Goal: Feedback & Contribution: Leave review/rating

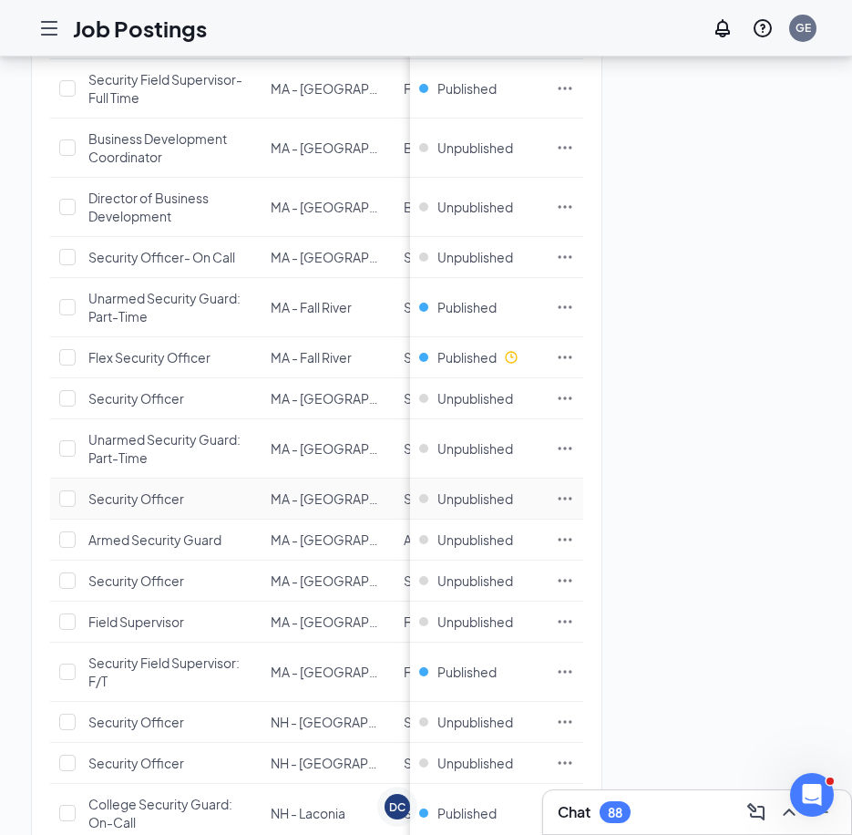
scroll to position [2187, 0]
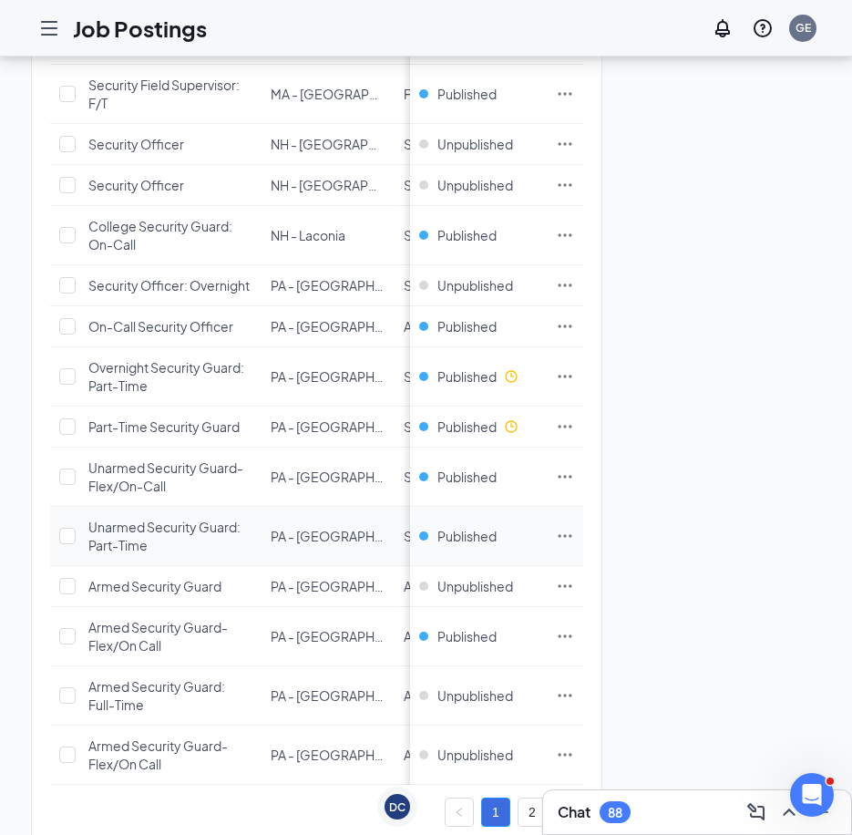
click at [574, 536] on icon "Ellipses" at bounding box center [565, 536] width 18 height 18
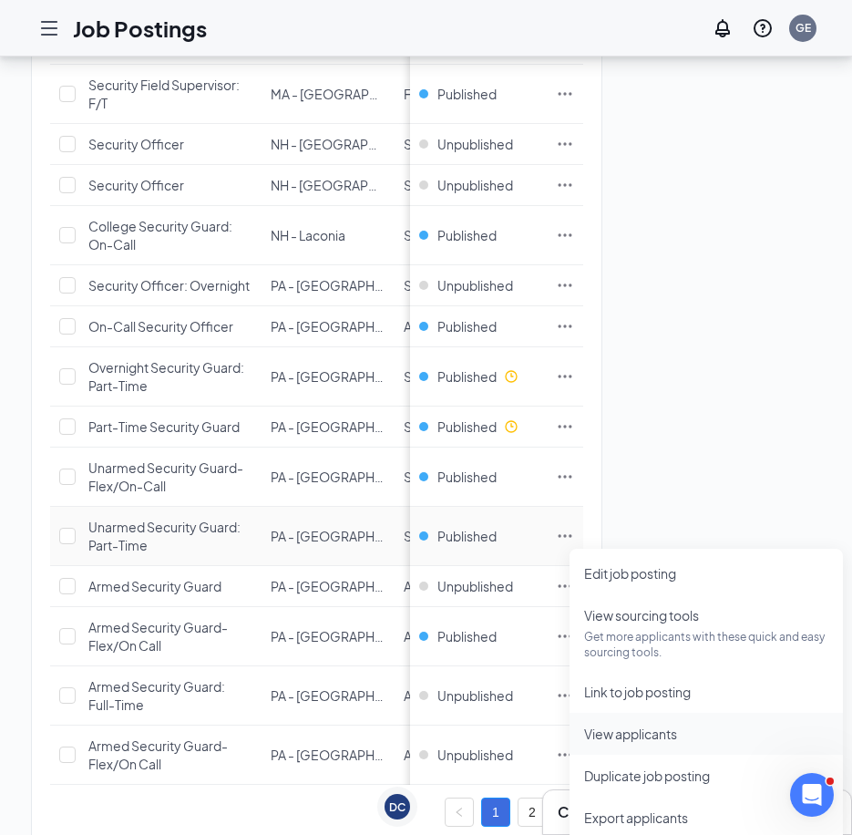
click at [592, 735] on span "View applicants" at bounding box center [630, 733] width 93 height 16
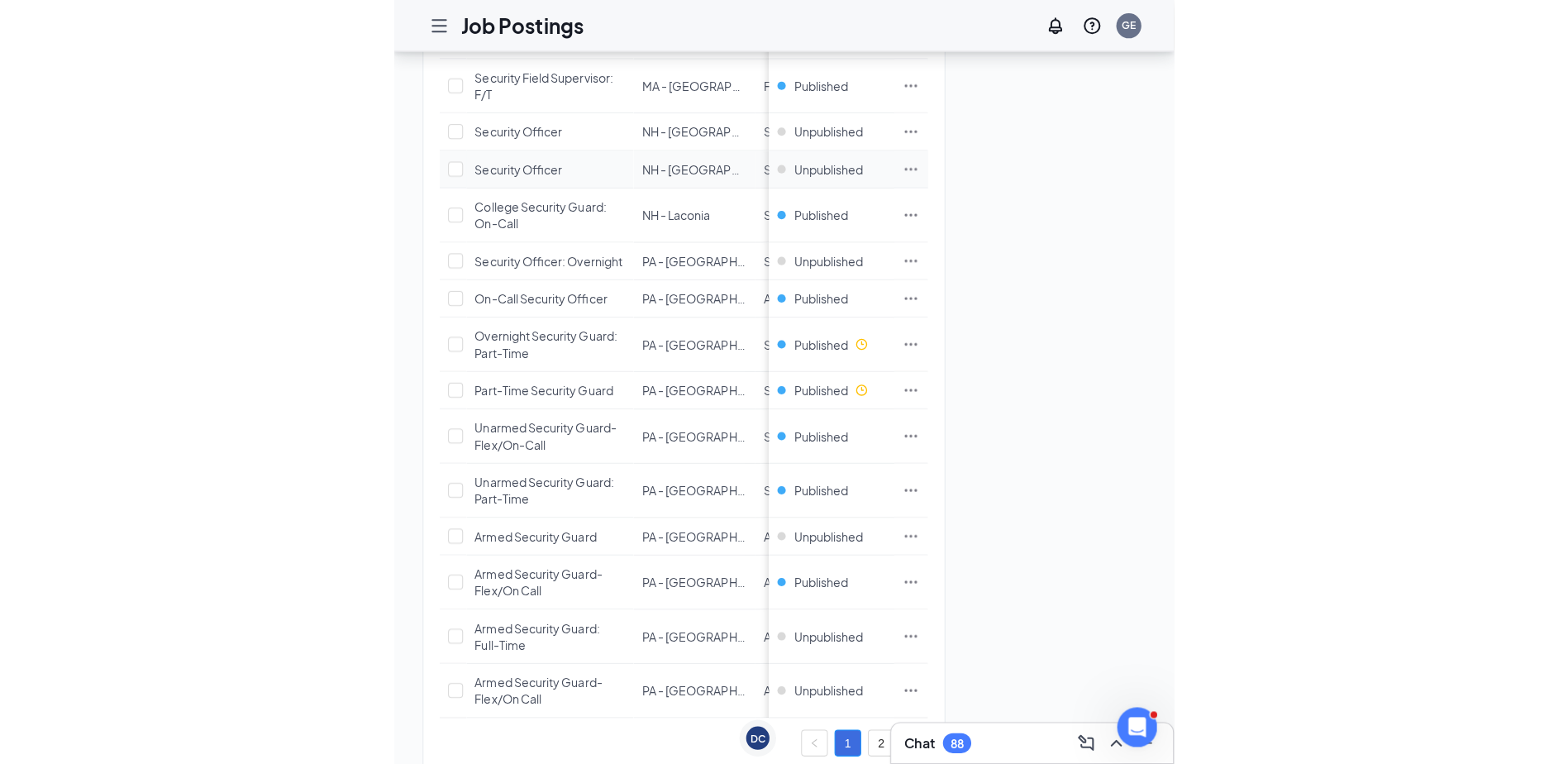
scroll to position [1983, 0]
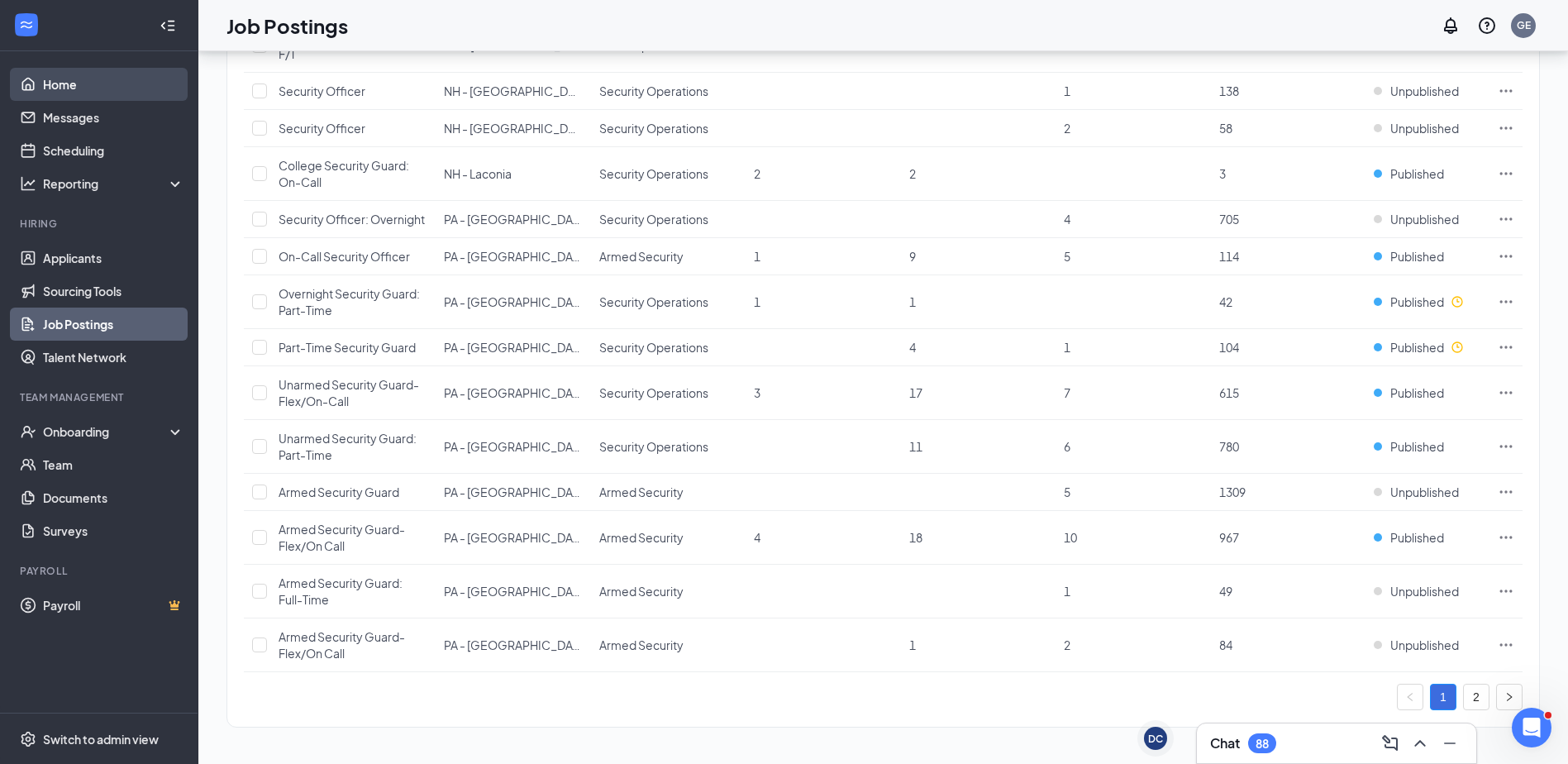
click at [92, 79] on link "Home" at bounding box center [113, 84] width 141 height 33
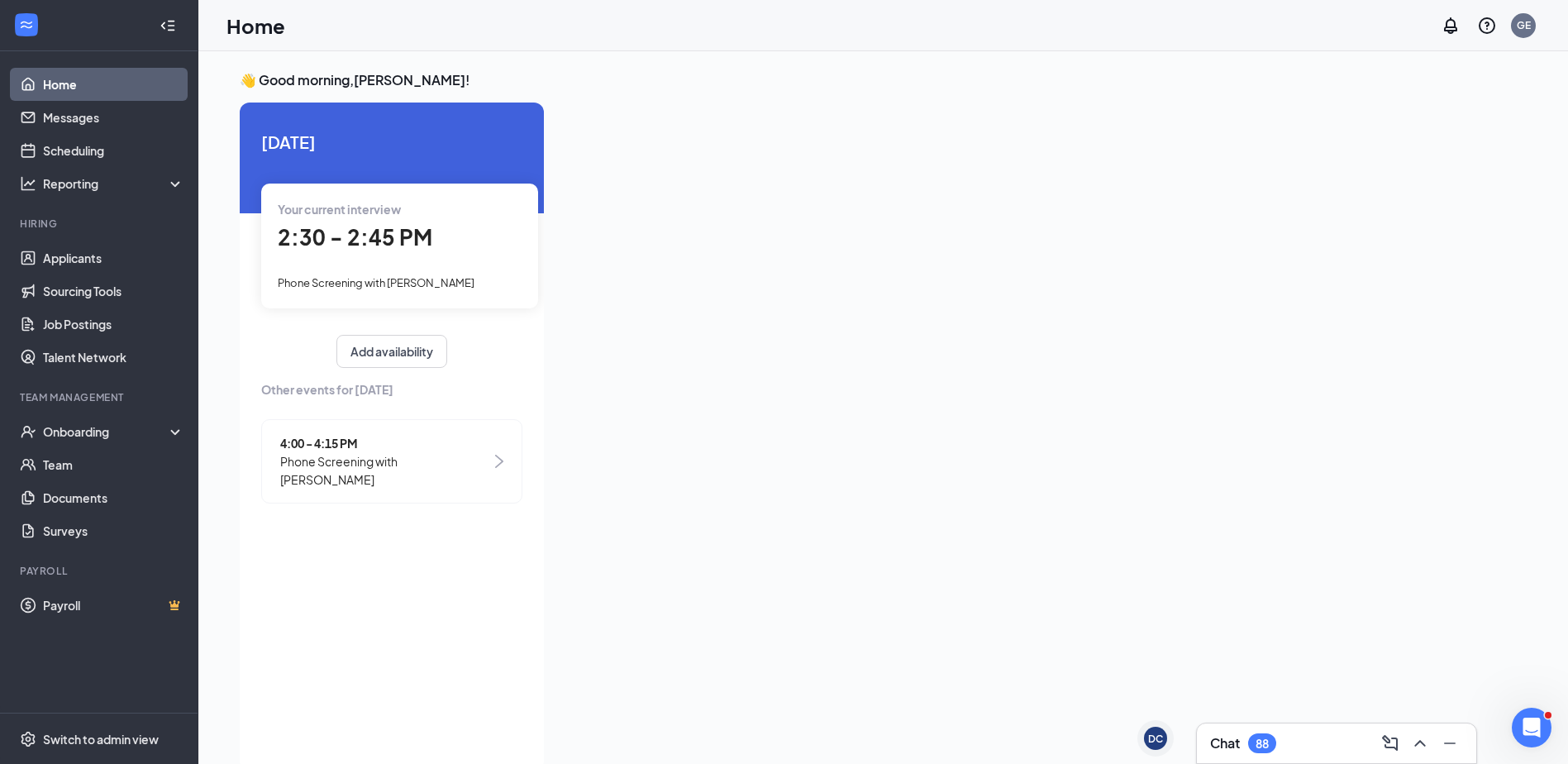
click at [366, 261] on div "Your current interview 2:30 - 2:45 PM Phone Screening with [PERSON_NAME]" at bounding box center [399, 245] width 277 height 124
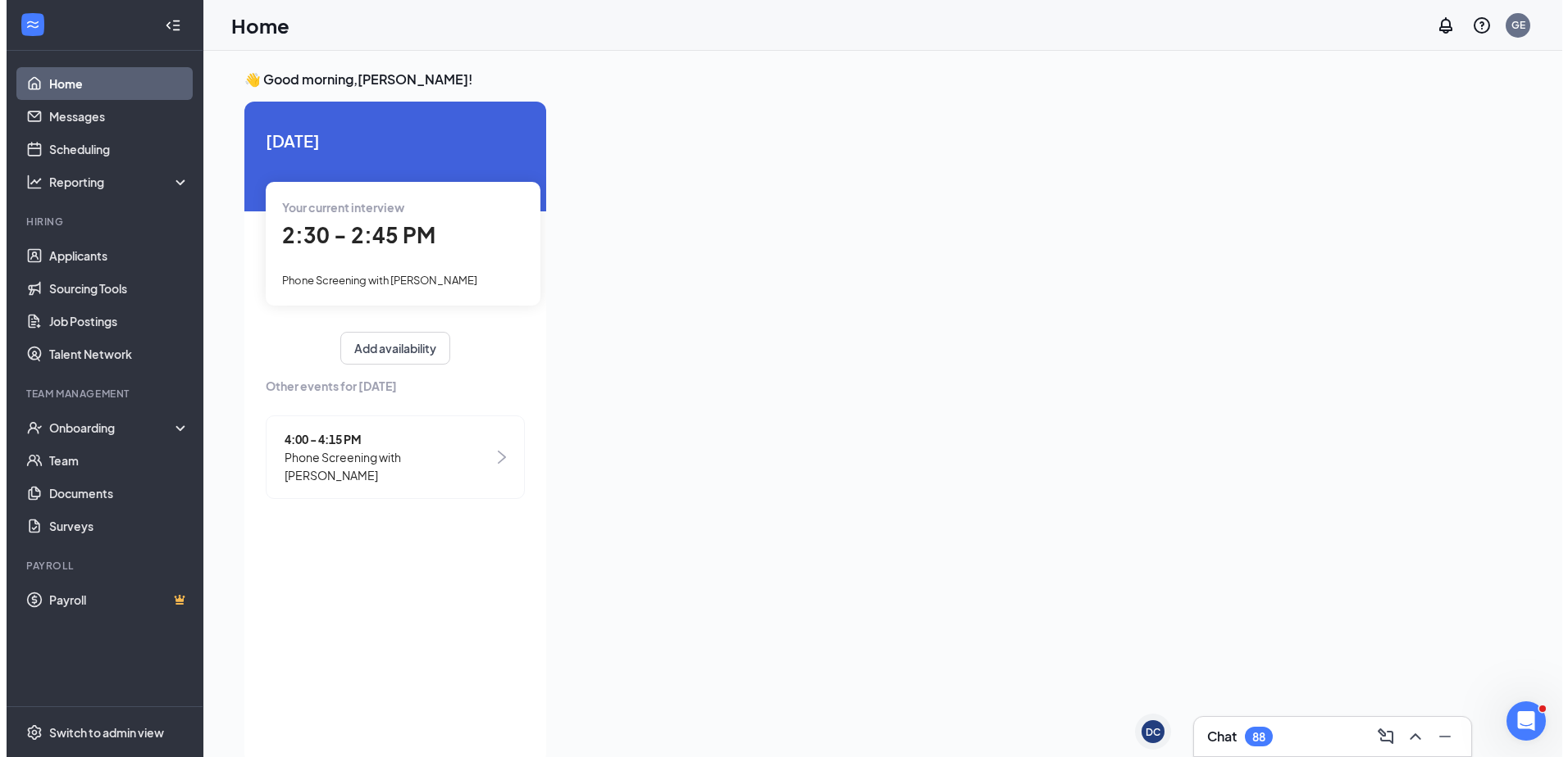
scroll to position [6, 0]
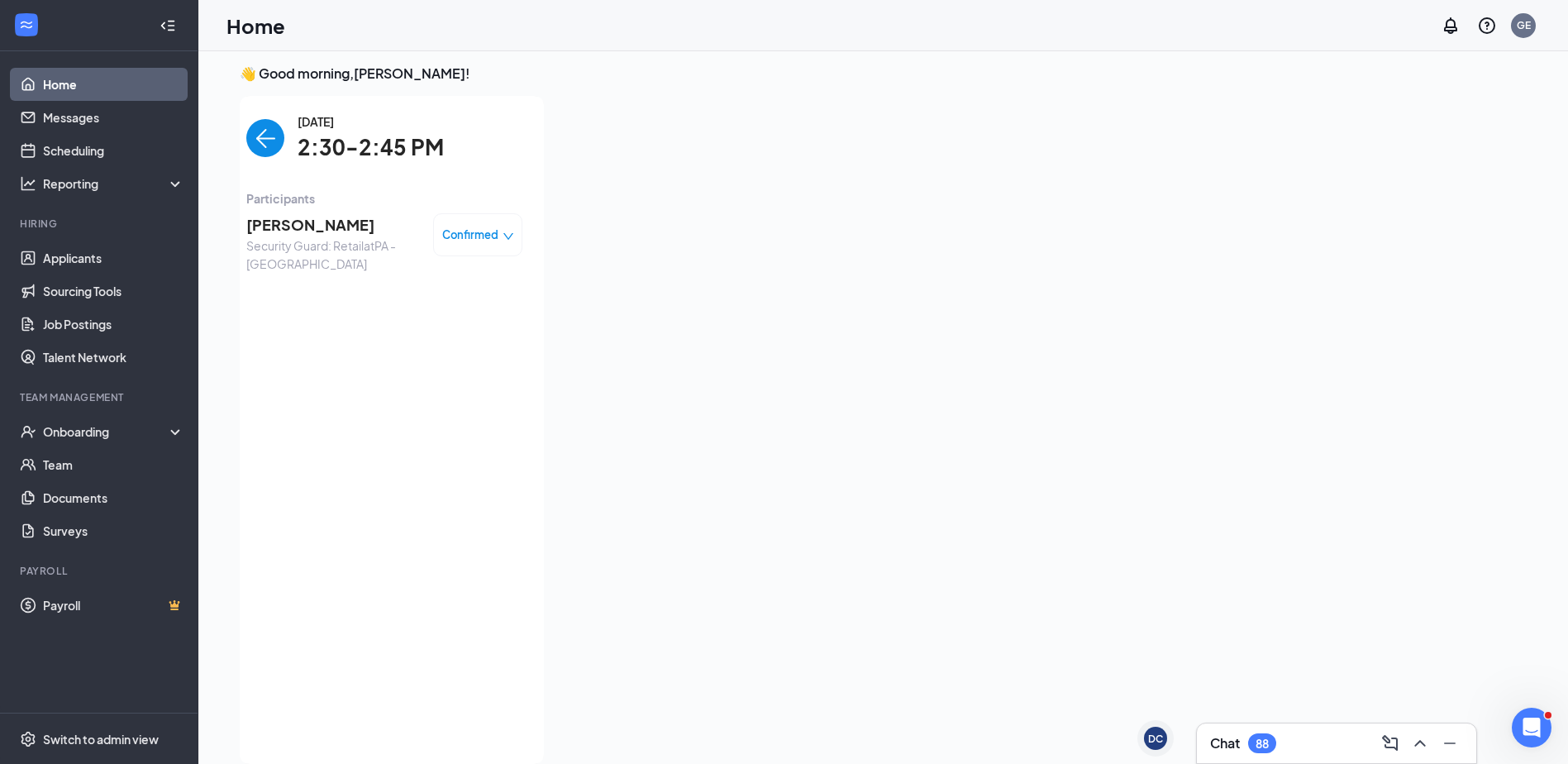
click at [328, 215] on span "[PERSON_NAME]" at bounding box center [333, 225] width 173 height 24
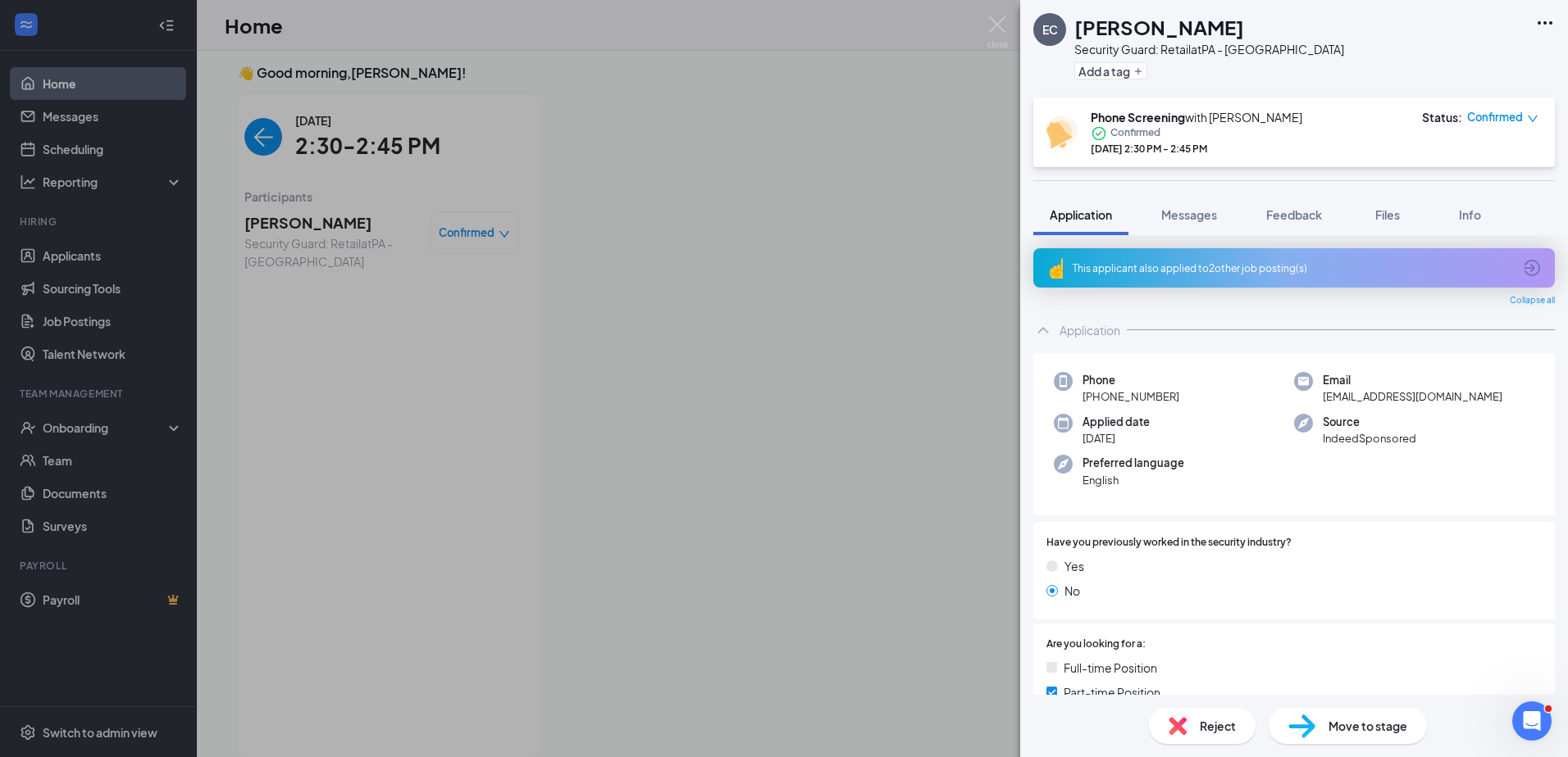
drag, startPoint x: 1192, startPoint y: 388, endPoint x: 1095, endPoint y: 392, distance: 97.1
click at [778, 392] on div "Phone [PHONE_NUMBER]" at bounding box center [1173, 388] width 240 height 33
copy span "[PHONE_NUMBER]"
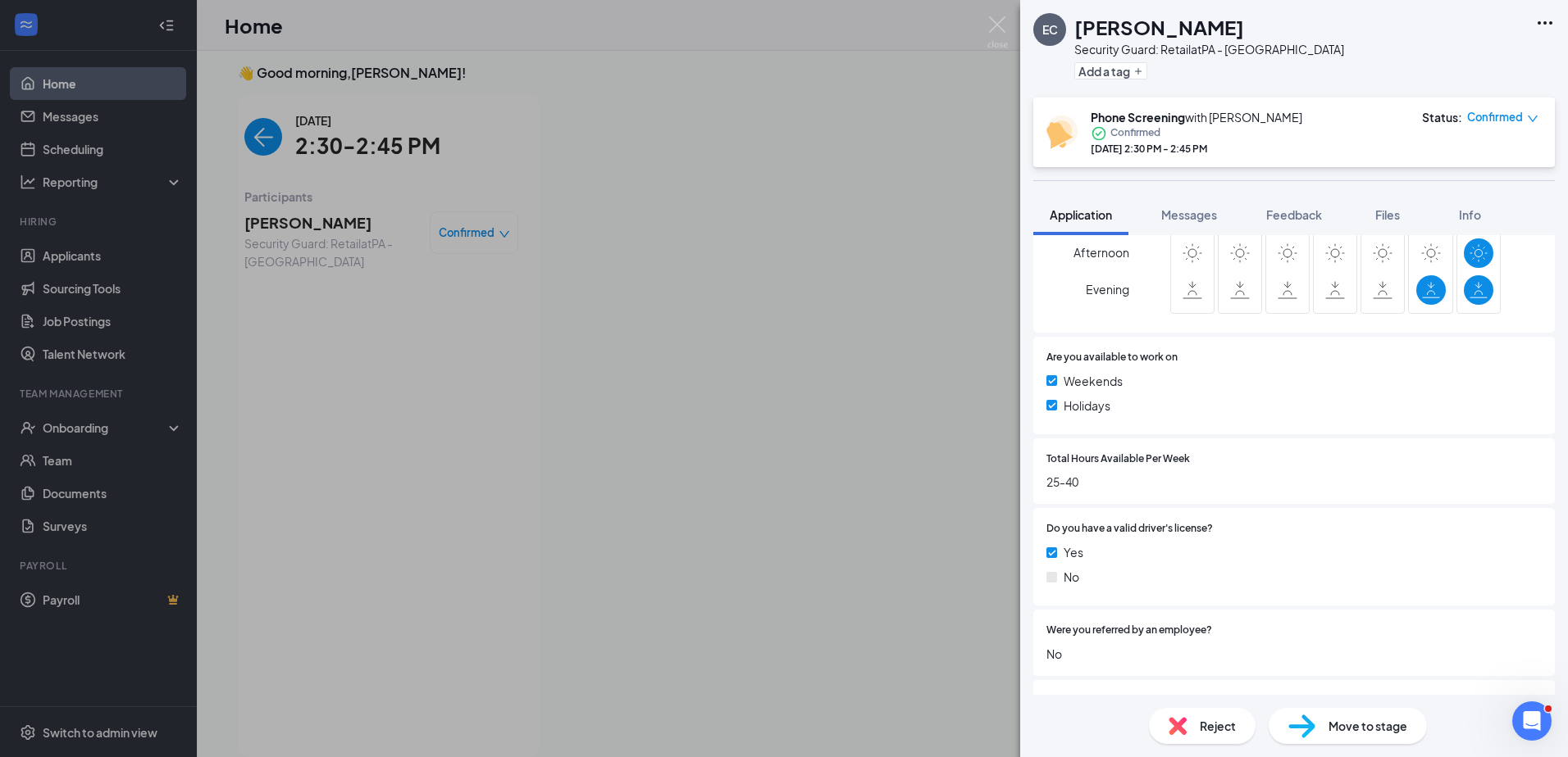
scroll to position [655, 0]
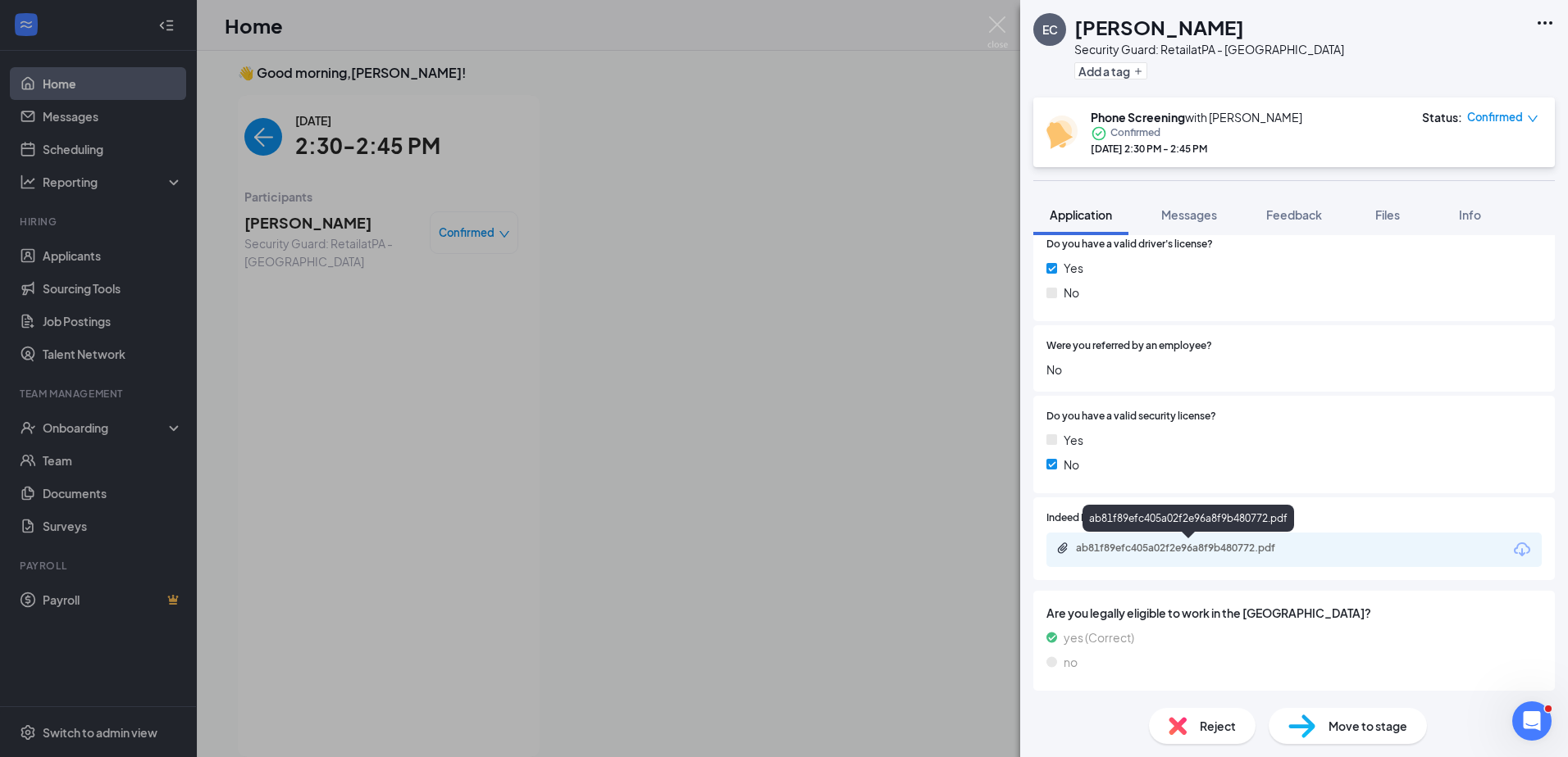
click at [778, 542] on div "ab81f89efc405a02f2e96a8f9b480772.pdf" at bounding box center [1294, 549] width 495 height 34
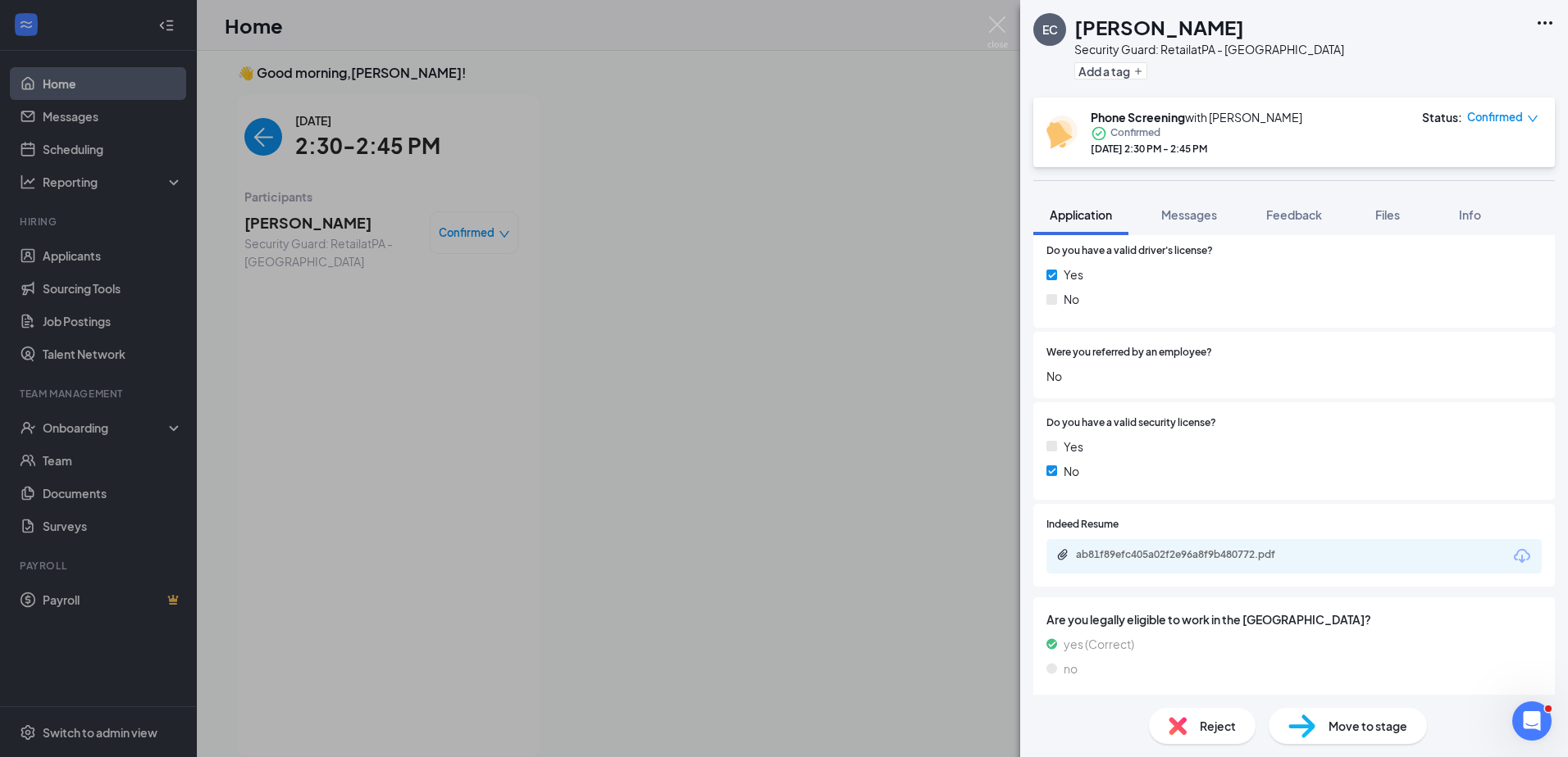
click at [778, 545] on div "ab81f89efc405a02f2e96a8f9b480772.pdf" at bounding box center [1294, 557] width 495 height 34
click at [778, 553] on div "ab81f89efc405a02f2e96a8f9b480772.pdf" at bounding box center [1190, 555] width 229 height 13
click at [778, 220] on span "Feedback" at bounding box center [1294, 215] width 56 height 14
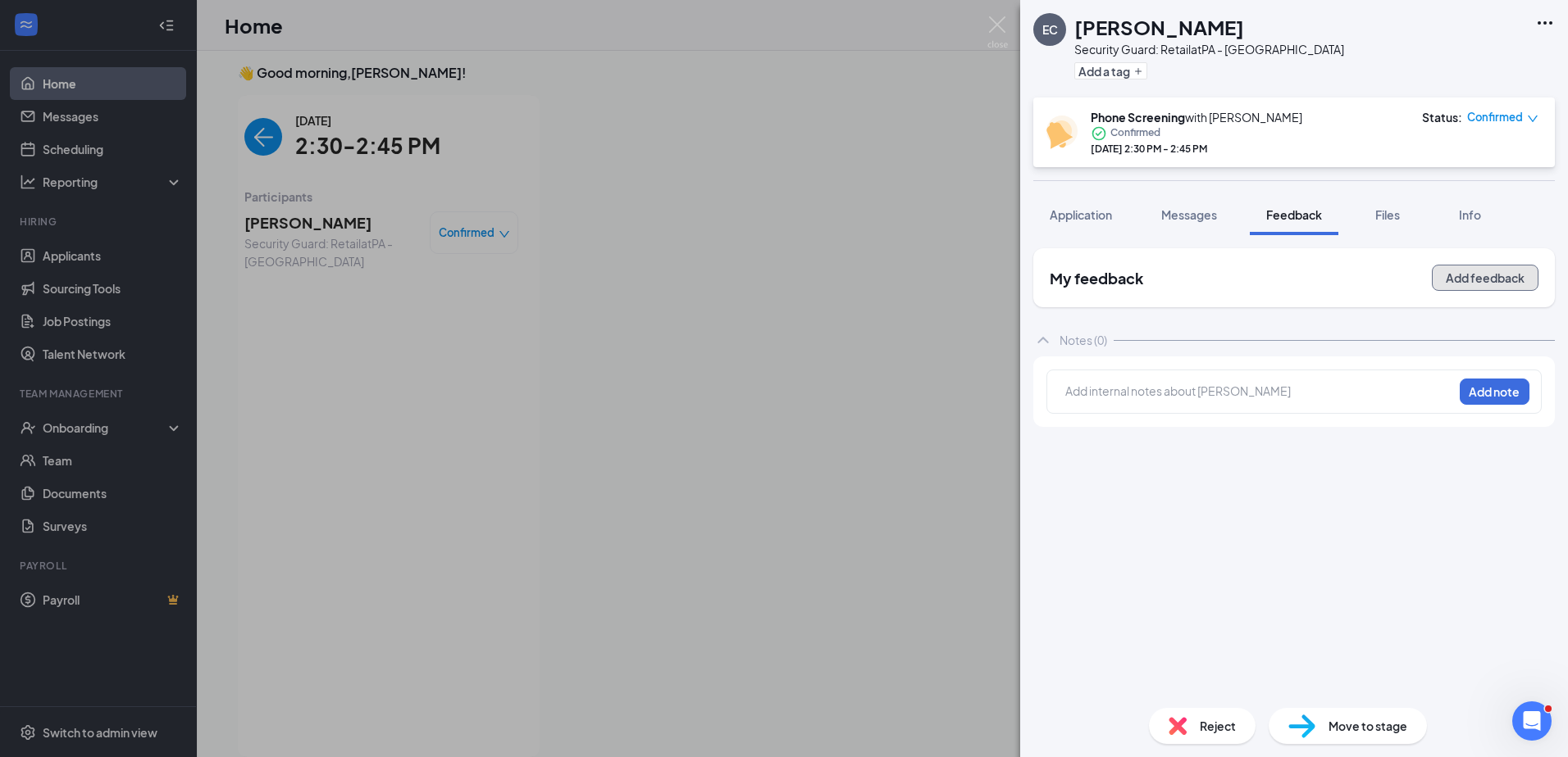
click at [778, 265] on button "Add feedback" at bounding box center [1484, 277] width 106 height 26
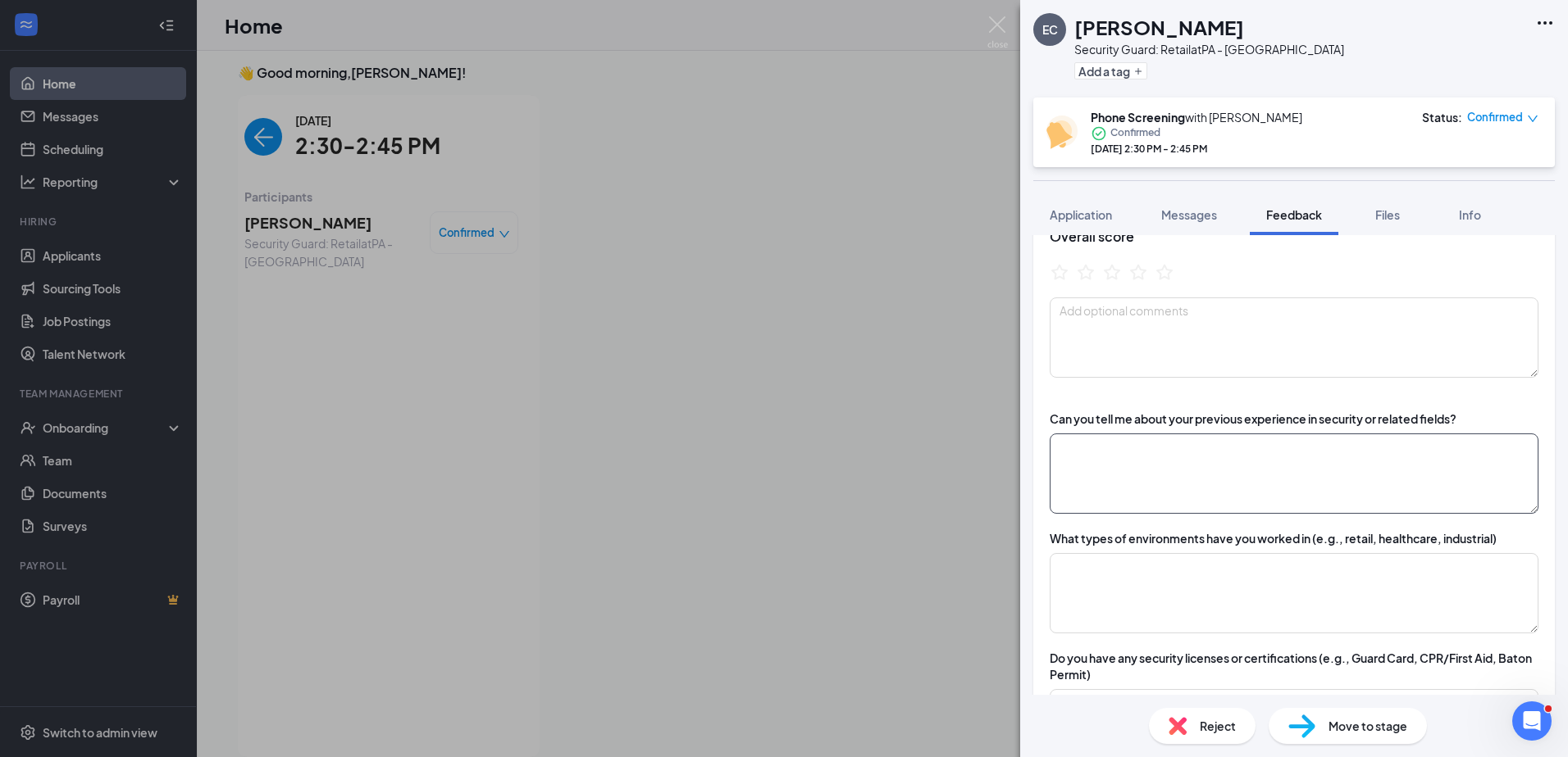
scroll to position [164, 0]
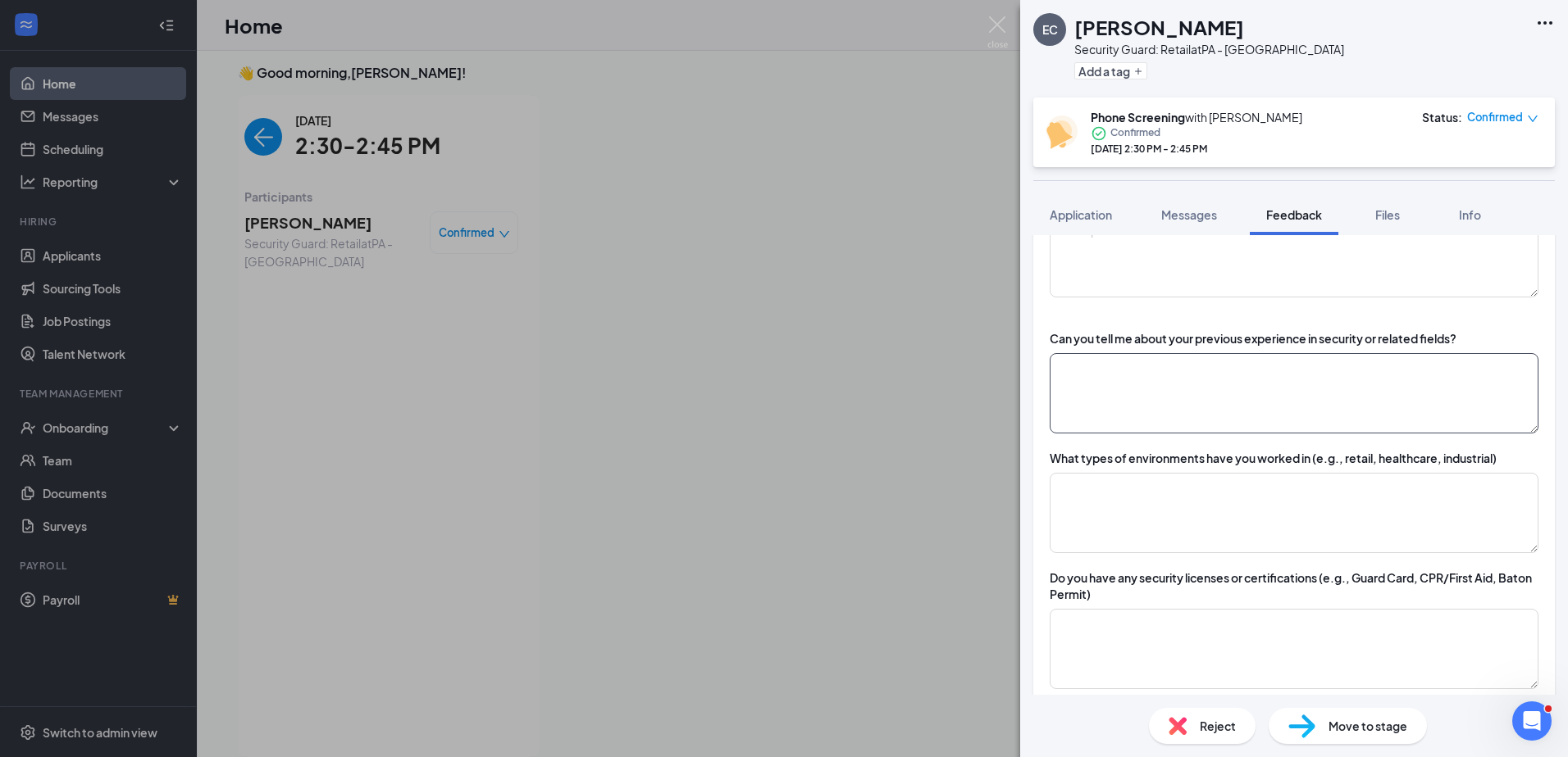
click at [778, 395] on div "EC [PERSON_NAME] Security Guard: Retail at [GEOGRAPHIC_DATA] - [GEOGRAPHIC_DATA…" at bounding box center [1294, 378] width 548 height 757
type textarea "L"
type textarea "C"
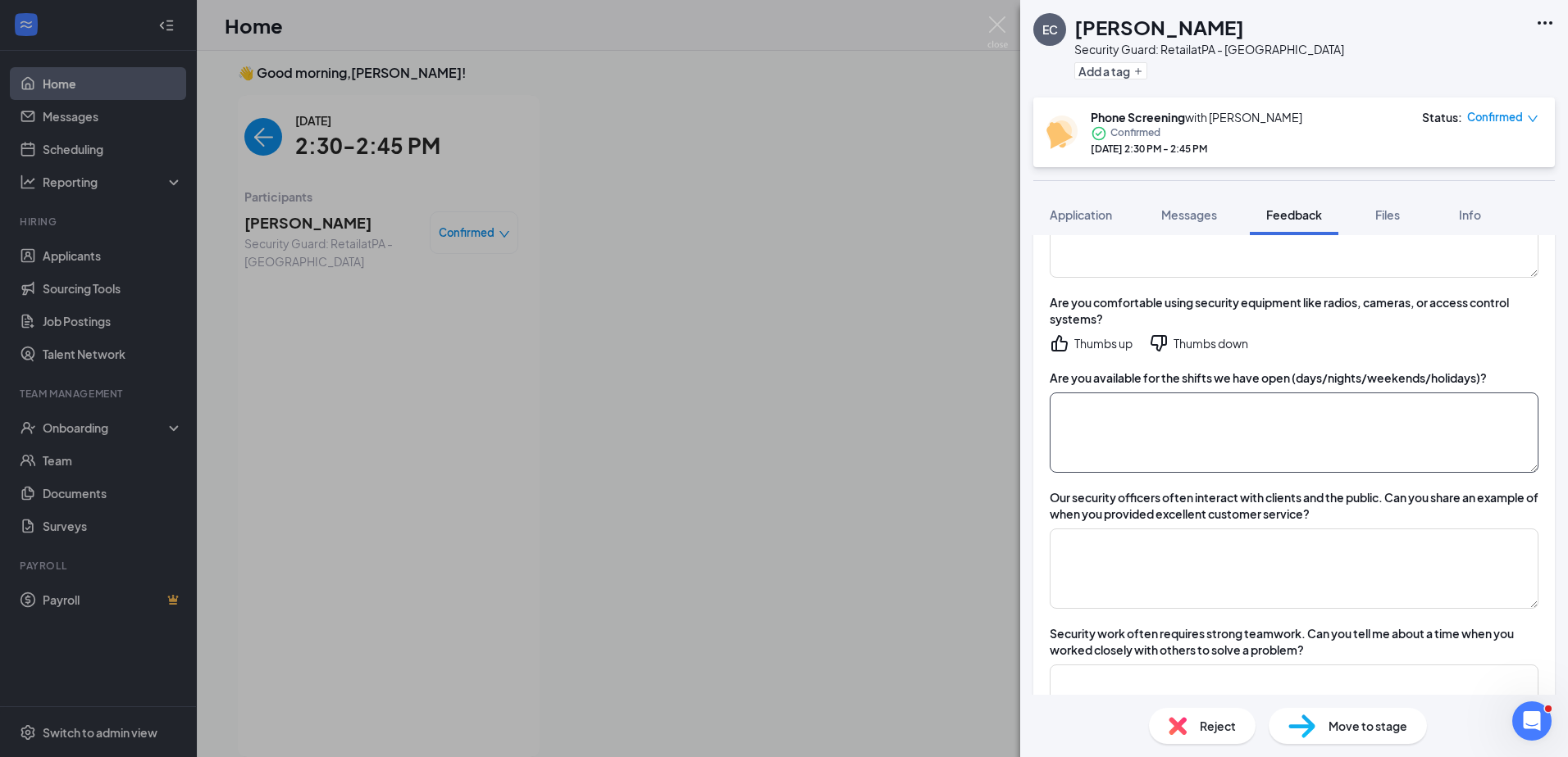
scroll to position [574, 0]
type textarea "Left Allied in 6/2025, due to scheduling conflicts with wife."
click at [778, 409] on textarea at bounding box center [1294, 433] width 488 height 80
type textarea "9am-2pm and weekends"
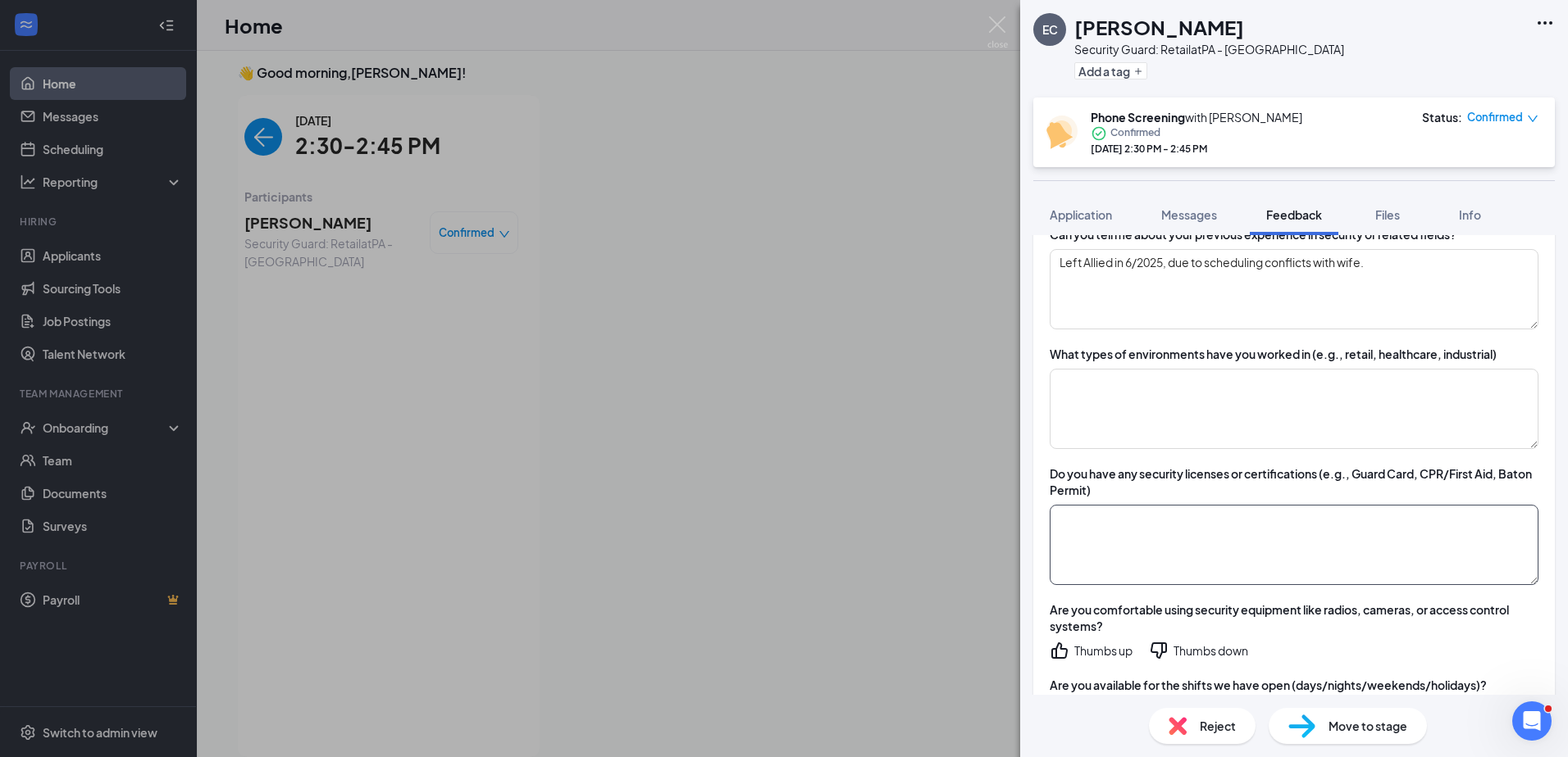
scroll to position [164, 0]
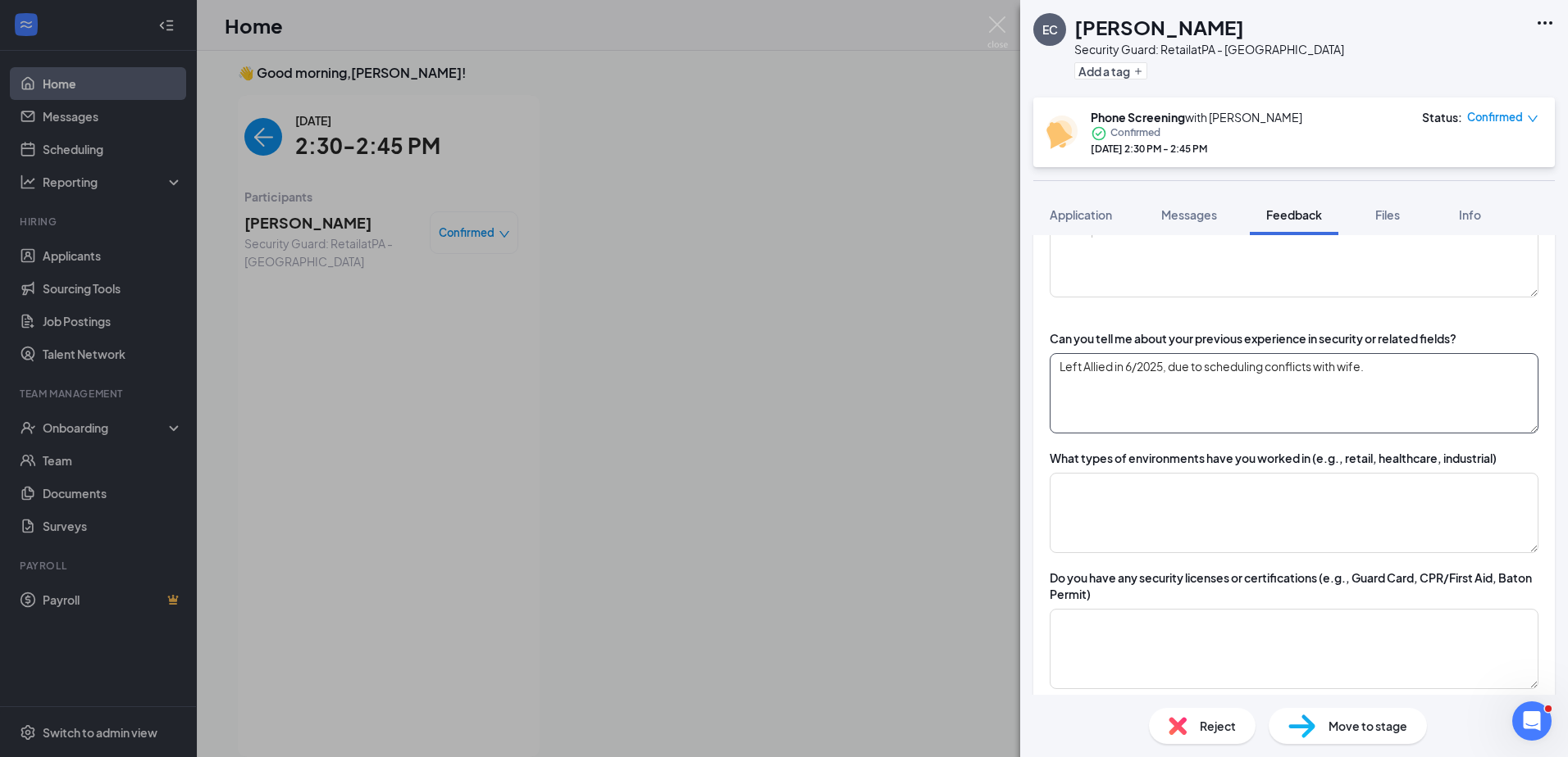
click at [778, 359] on textarea "Left Allied in 6/2025, due to scheduling conflicts with wife." at bounding box center [1294, 393] width 488 height 80
type textarea "Left Allied in 6/2025, due to scheduling conflicts with wife. [GEOGRAPHIC_DATA]…"
click at [778, 483] on textarea at bounding box center [1294, 512] width 488 height 80
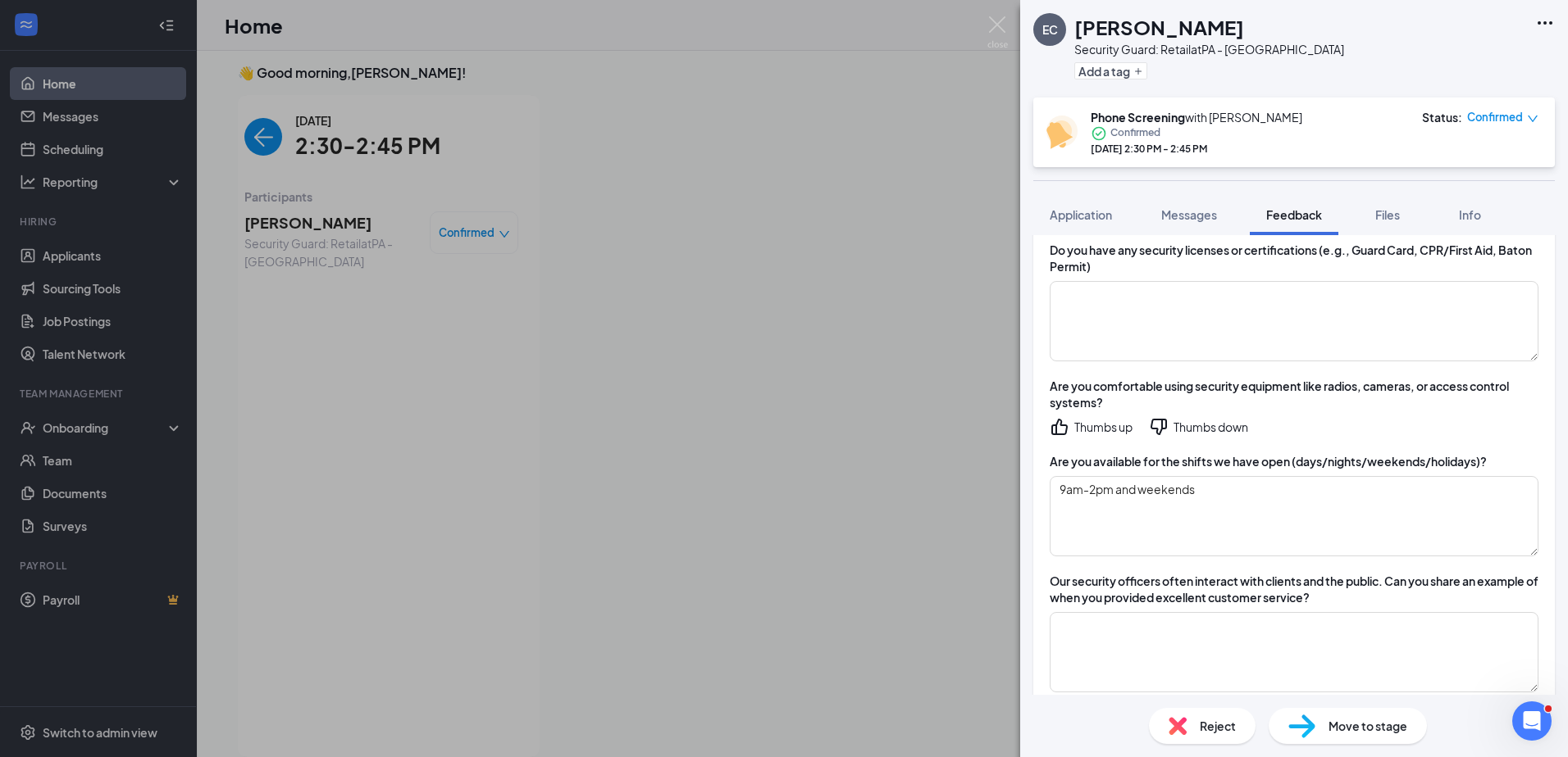
scroll to position [574, 0]
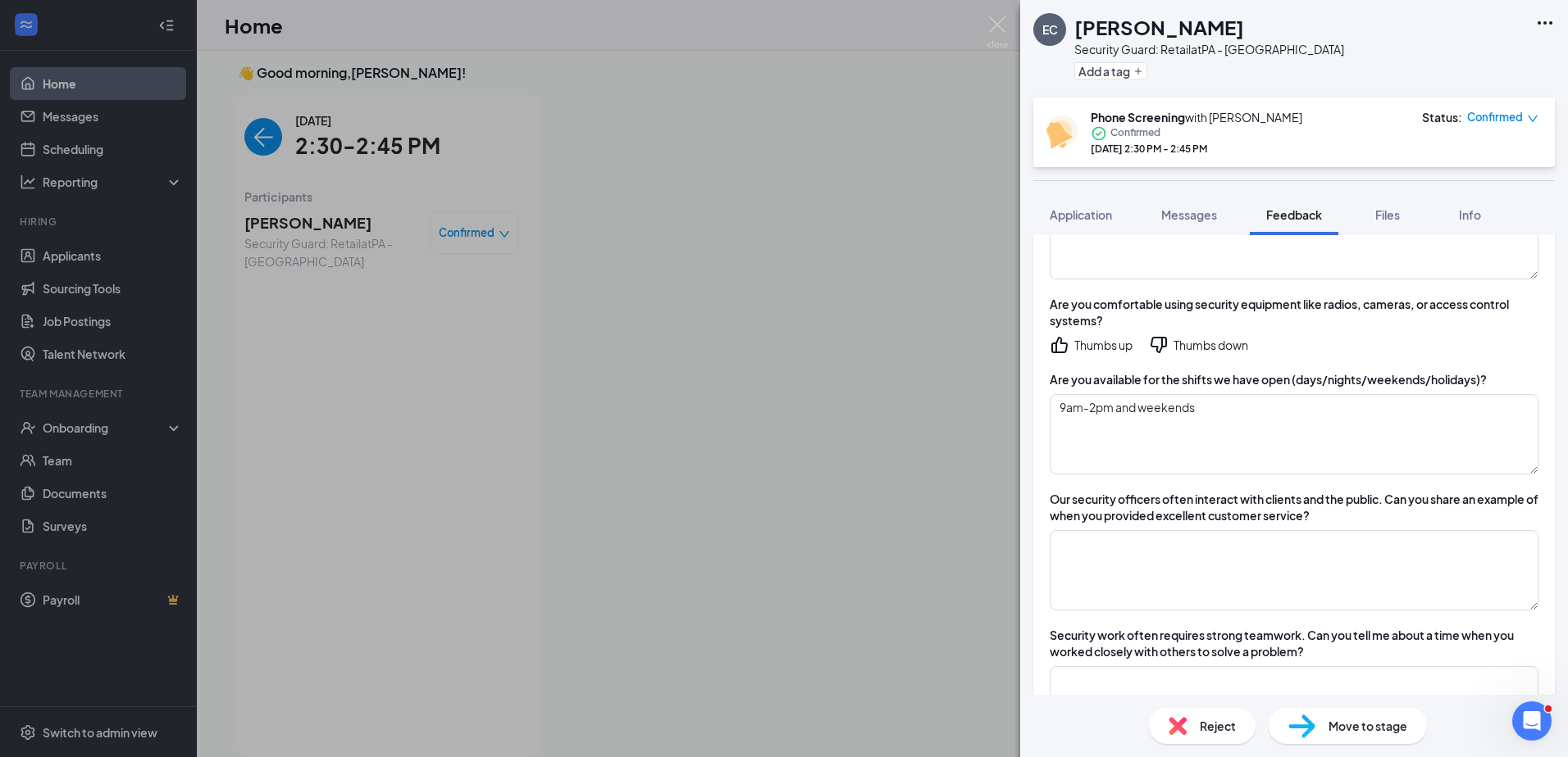
type textarea "Retail experience as security in the mall."
click at [778, 344] on div "Thumbs up" at bounding box center [1103, 345] width 58 height 16
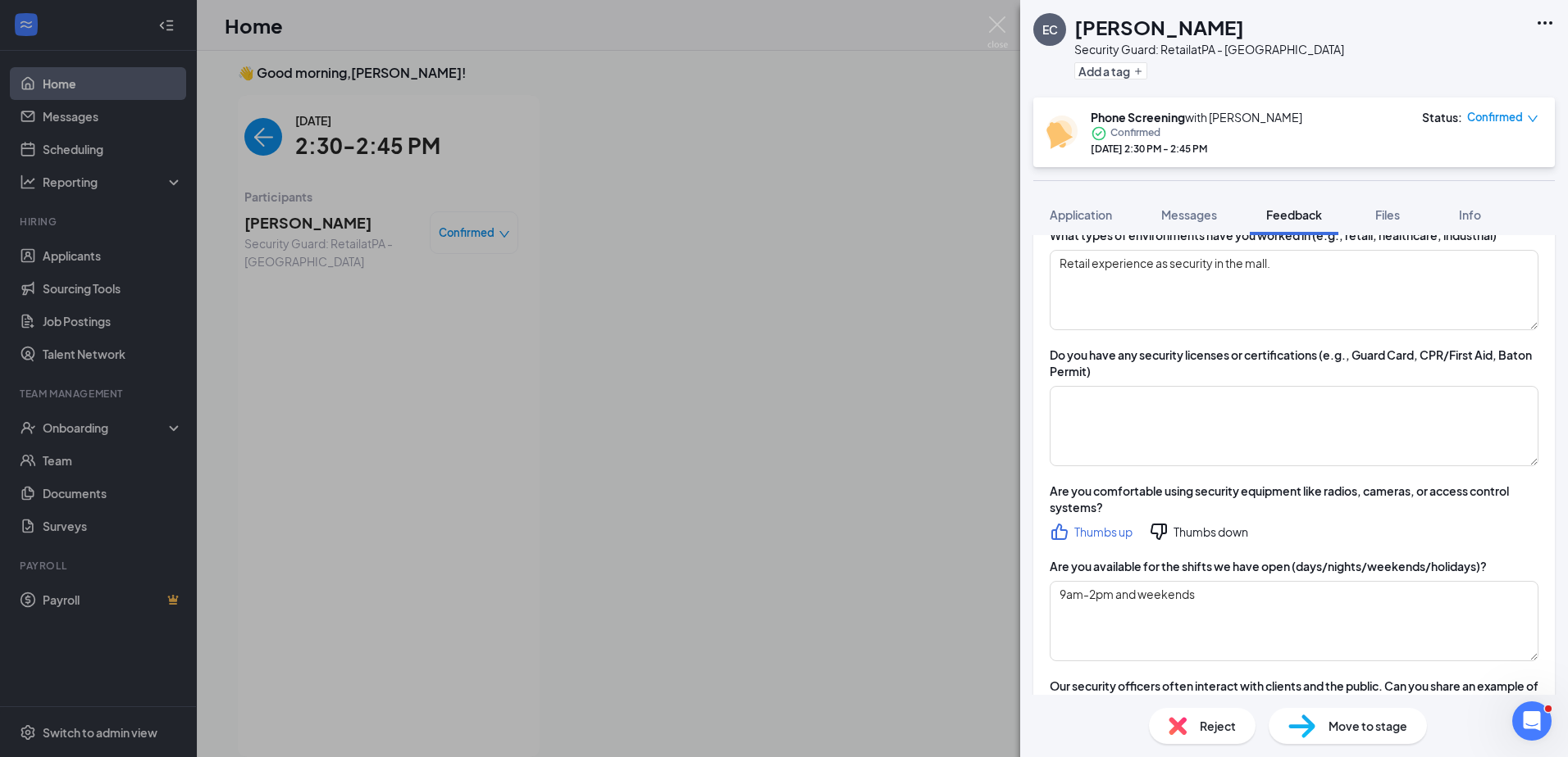
scroll to position [328, 0]
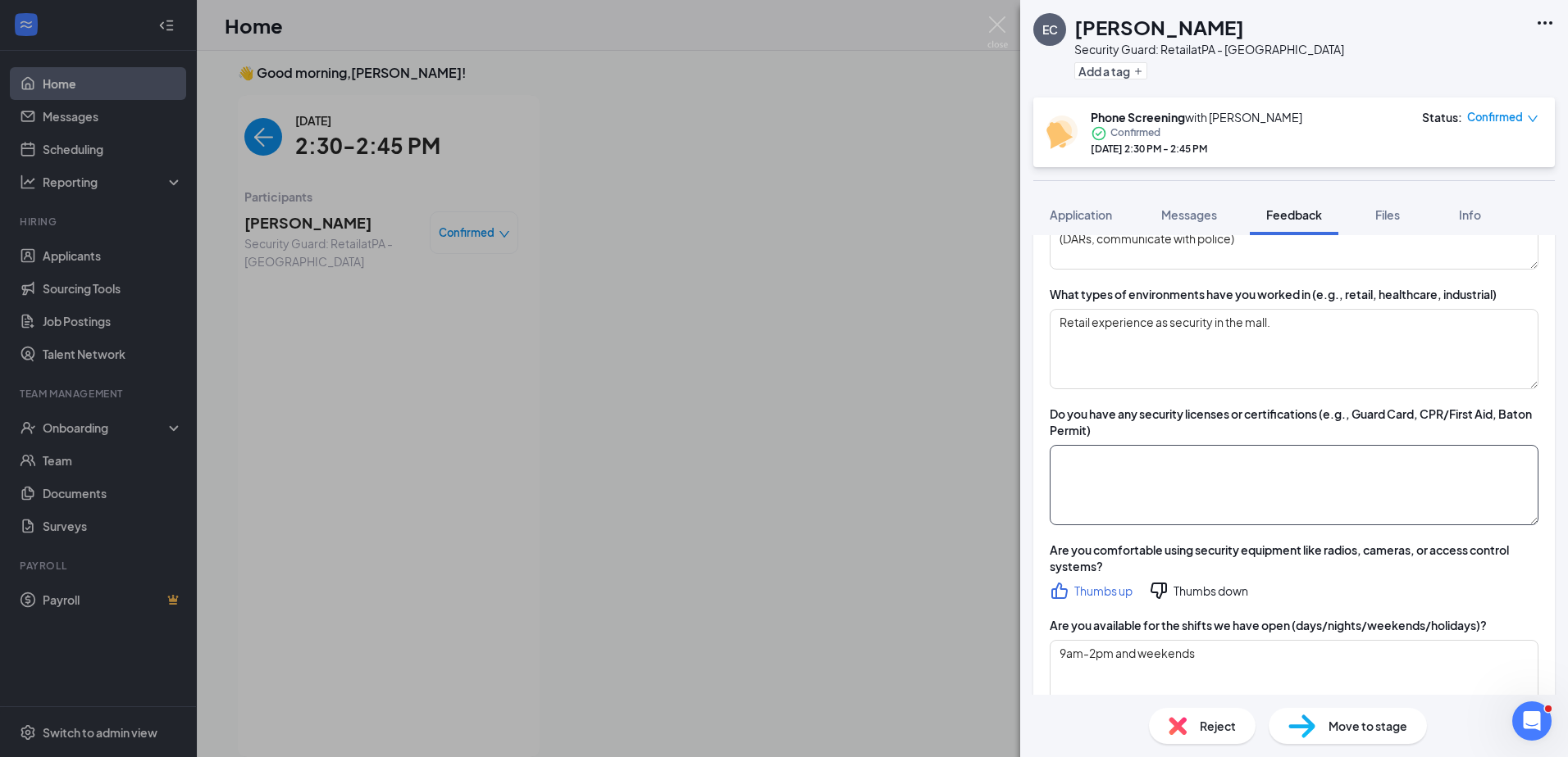
click at [778, 470] on textarea at bounding box center [1294, 485] width 488 height 80
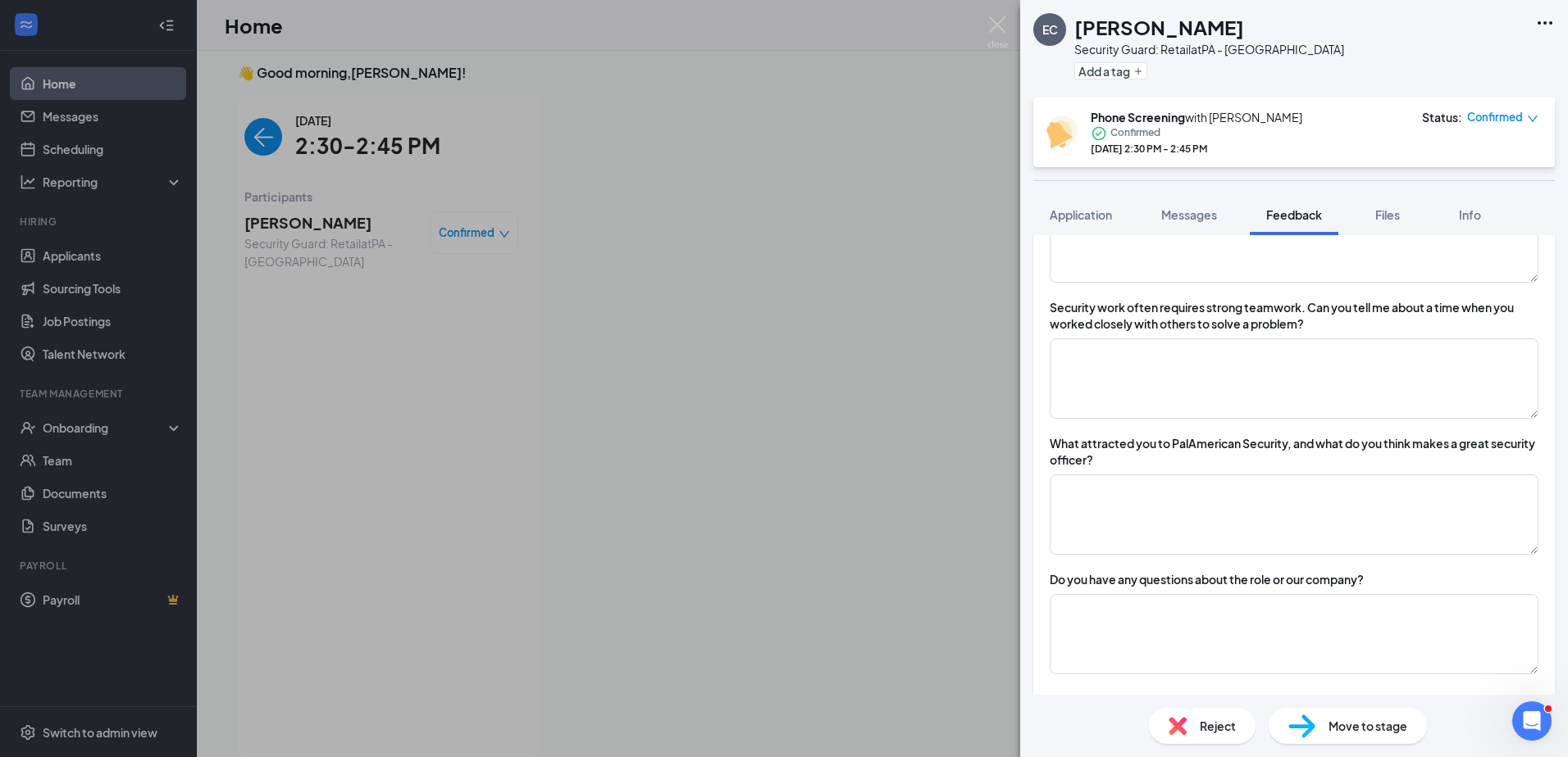
scroll to position [819, 0]
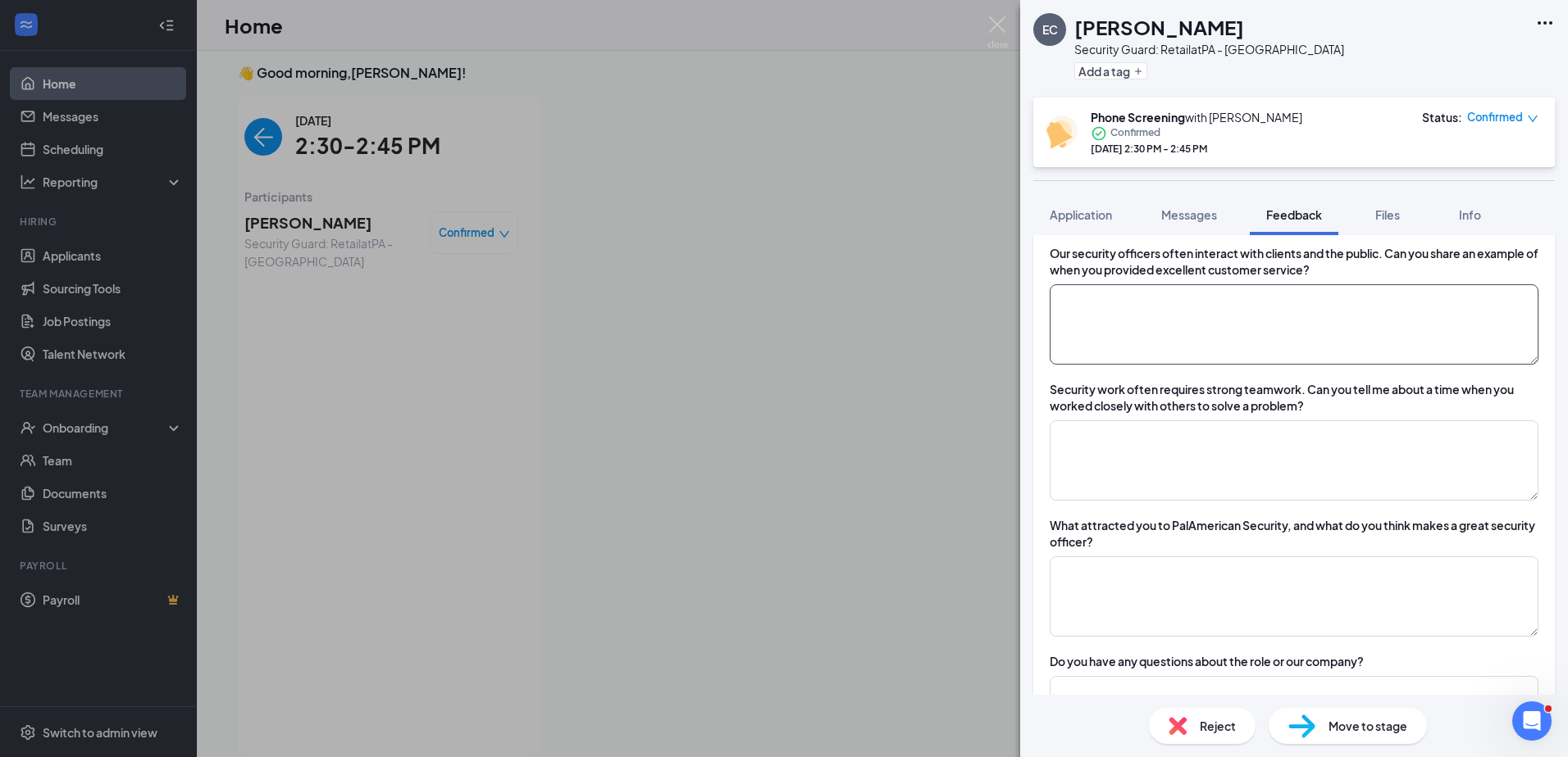
type textarea "Valid DL and diploma"
click at [778, 328] on textarea at bounding box center [1294, 324] width 488 height 80
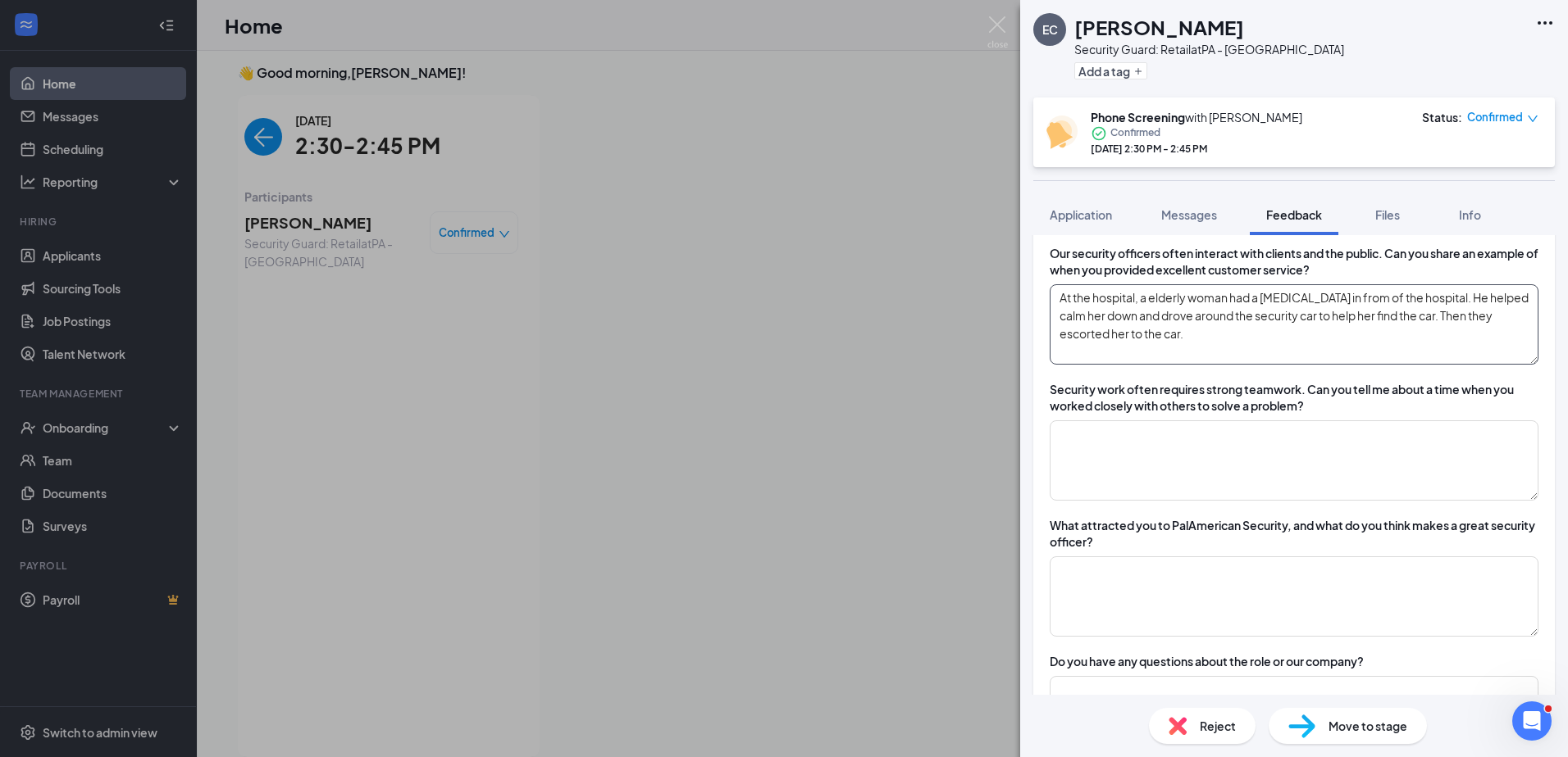
click at [778, 296] on textarea "At the hospital, a elderly woman had a [MEDICAL_DATA] in from of the hospital. …" at bounding box center [1294, 324] width 488 height 80
click at [778, 298] on textarea "At the hospital, a elderly woman had a [MEDICAL_DATA] in front of the hospital.…" at bounding box center [1294, 324] width 488 height 80
type textarea "At the hospital, a elderly woman had a [MEDICAL_DATA], because she couldn't fin…"
click at [778, 569] on textarea at bounding box center [1294, 596] width 488 height 80
type textarea "Disciplined, flexible, adaptable, and communication skills"
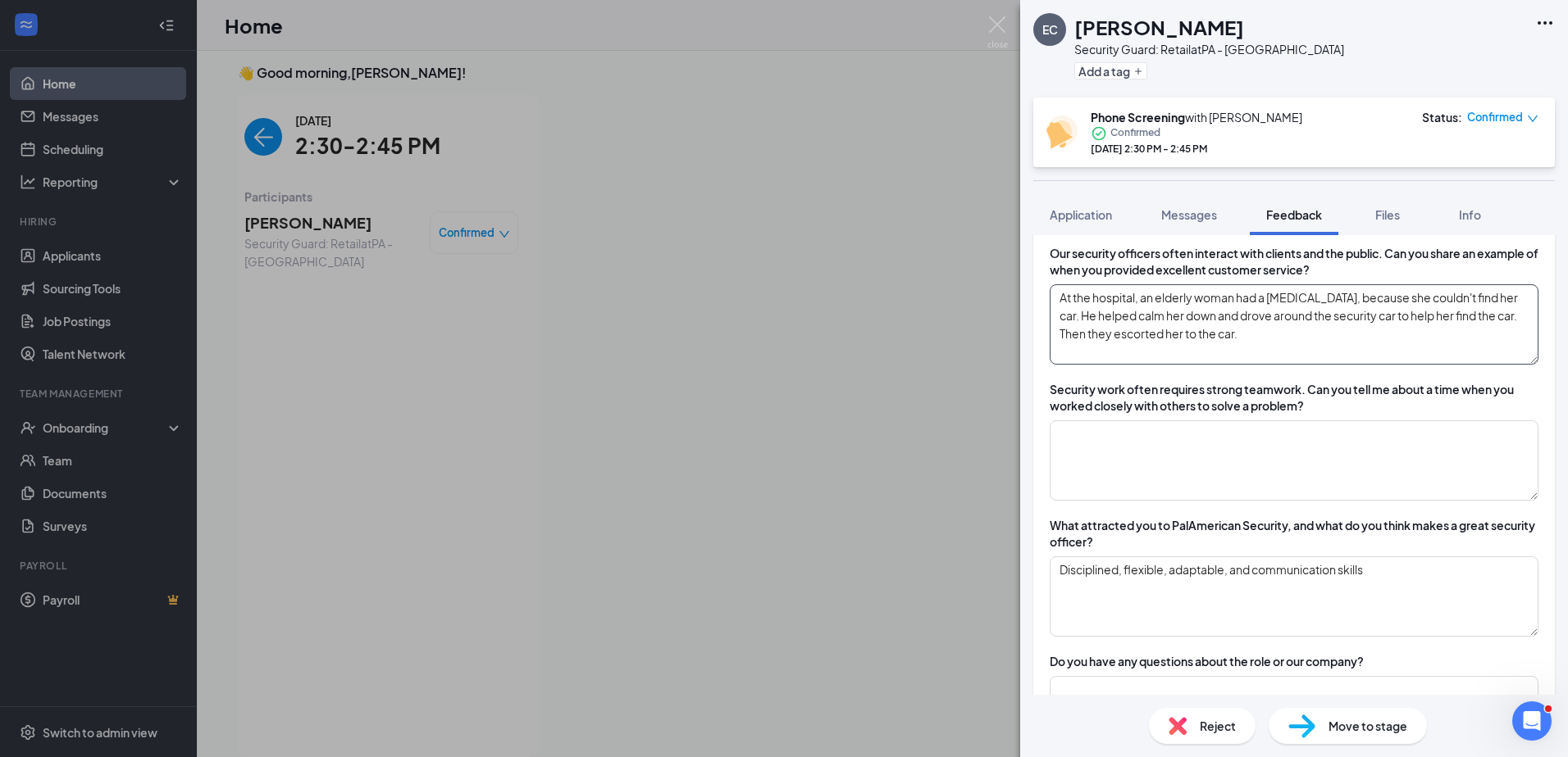
click at [778, 334] on textarea "At the hospital, an elderly woman had a [MEDICAL_DATA], because she couldn't fi…" at bounding box center [1294, 324] width 488 height 80
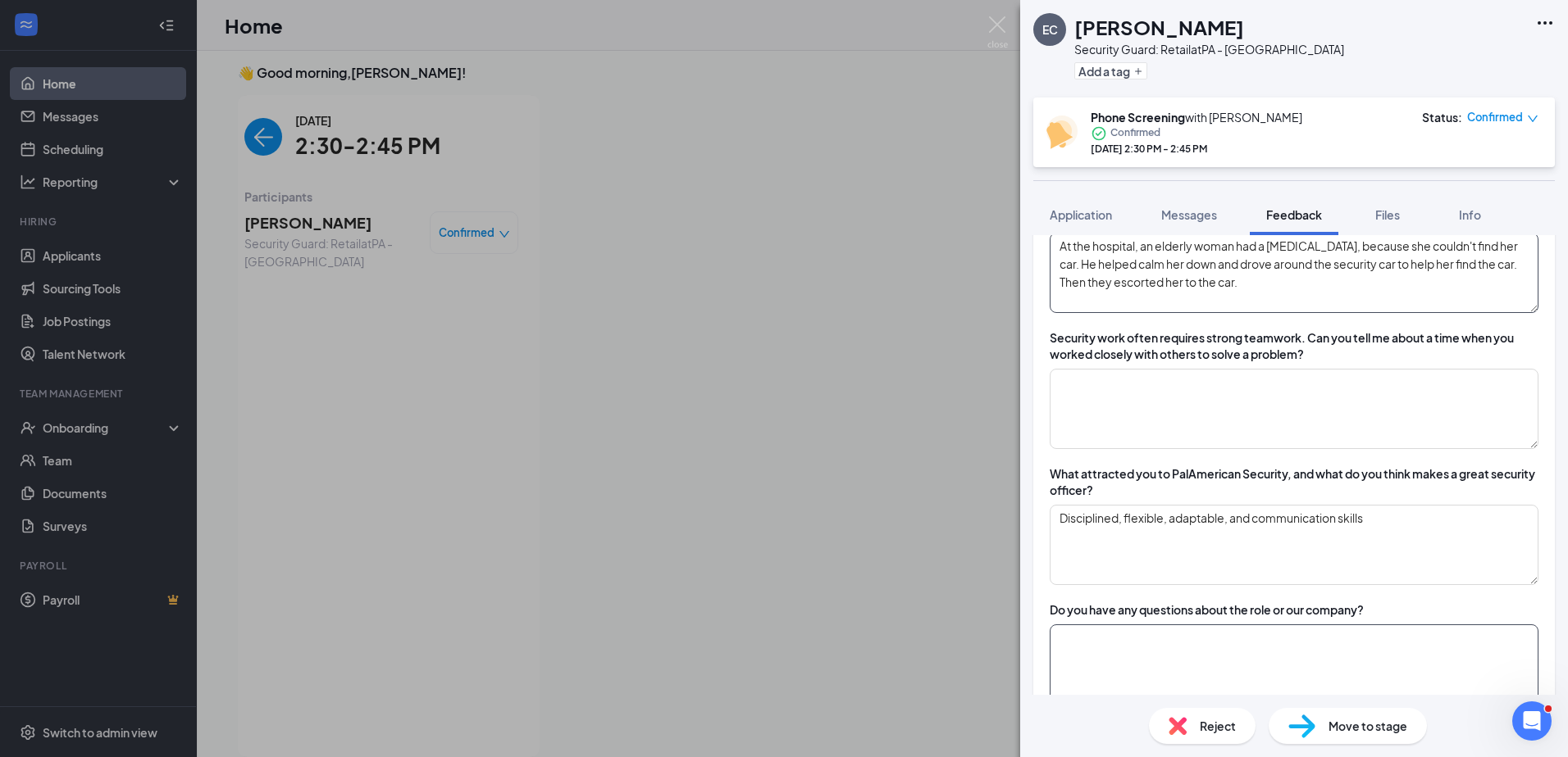
scroll to position [1033, 0]
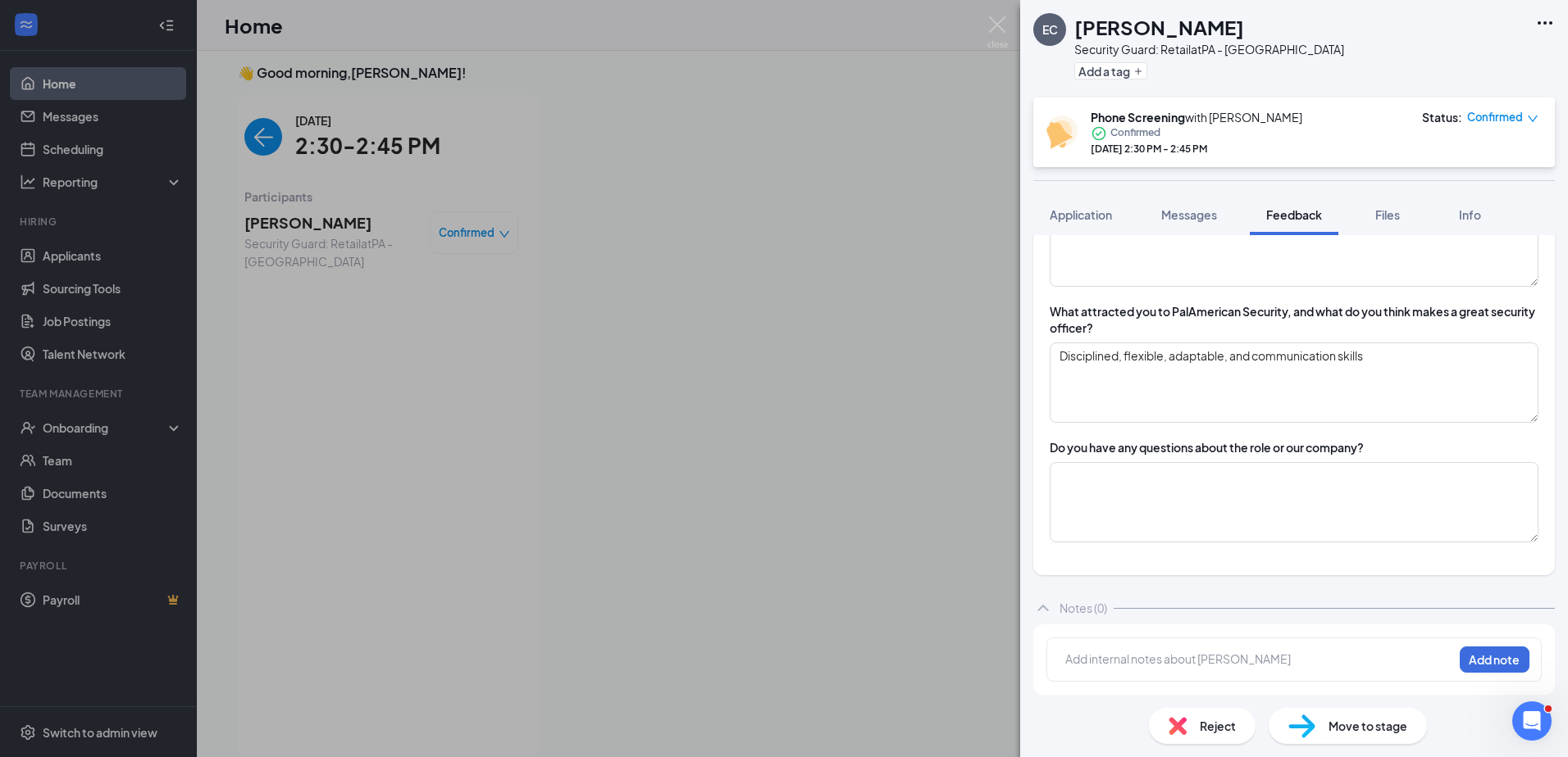
type textarea "At the hospital, an elderly woman had a [MEDICAL_DATA], because she couldn't fi…"
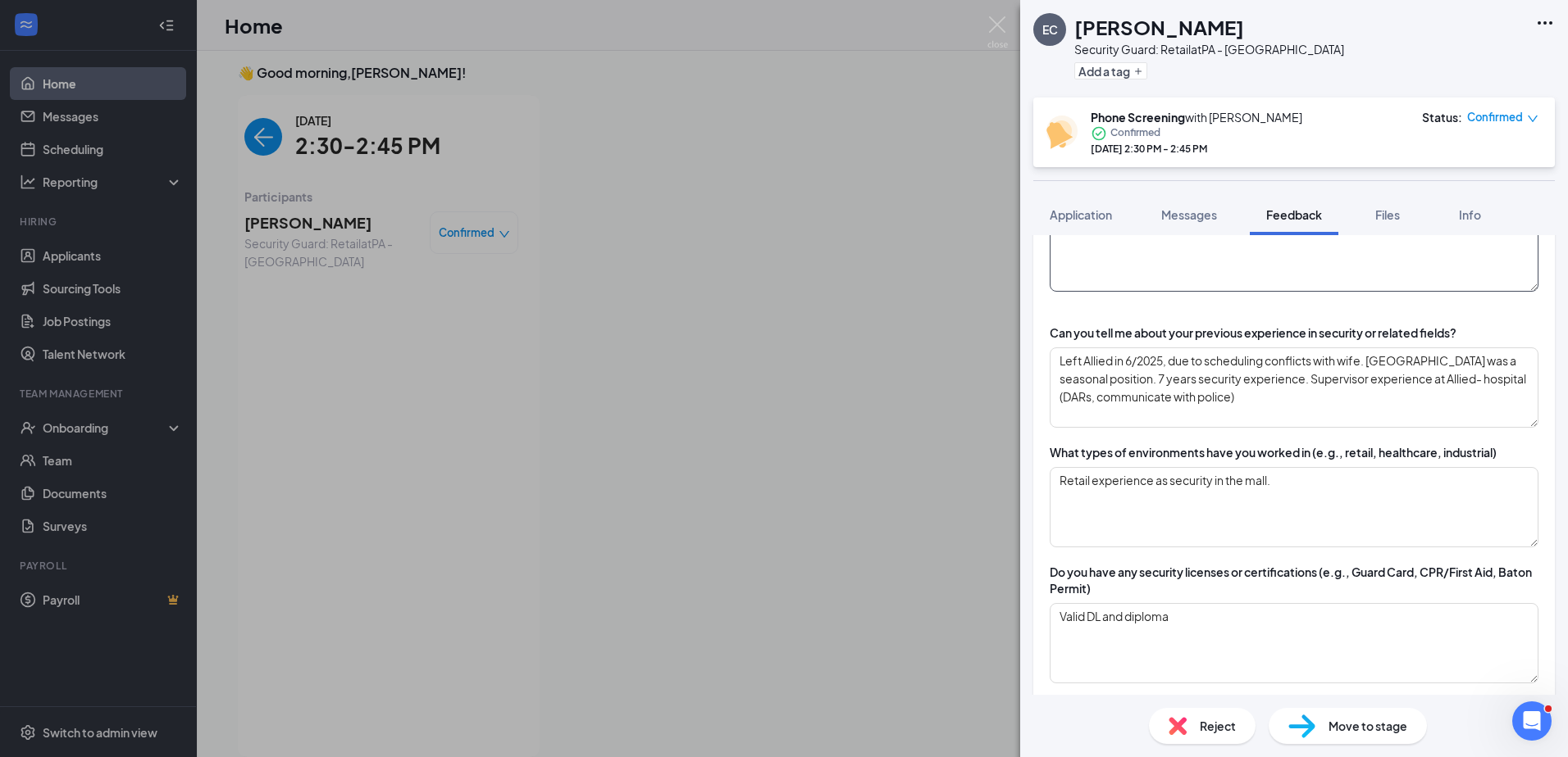
scroll to position [0, 0]
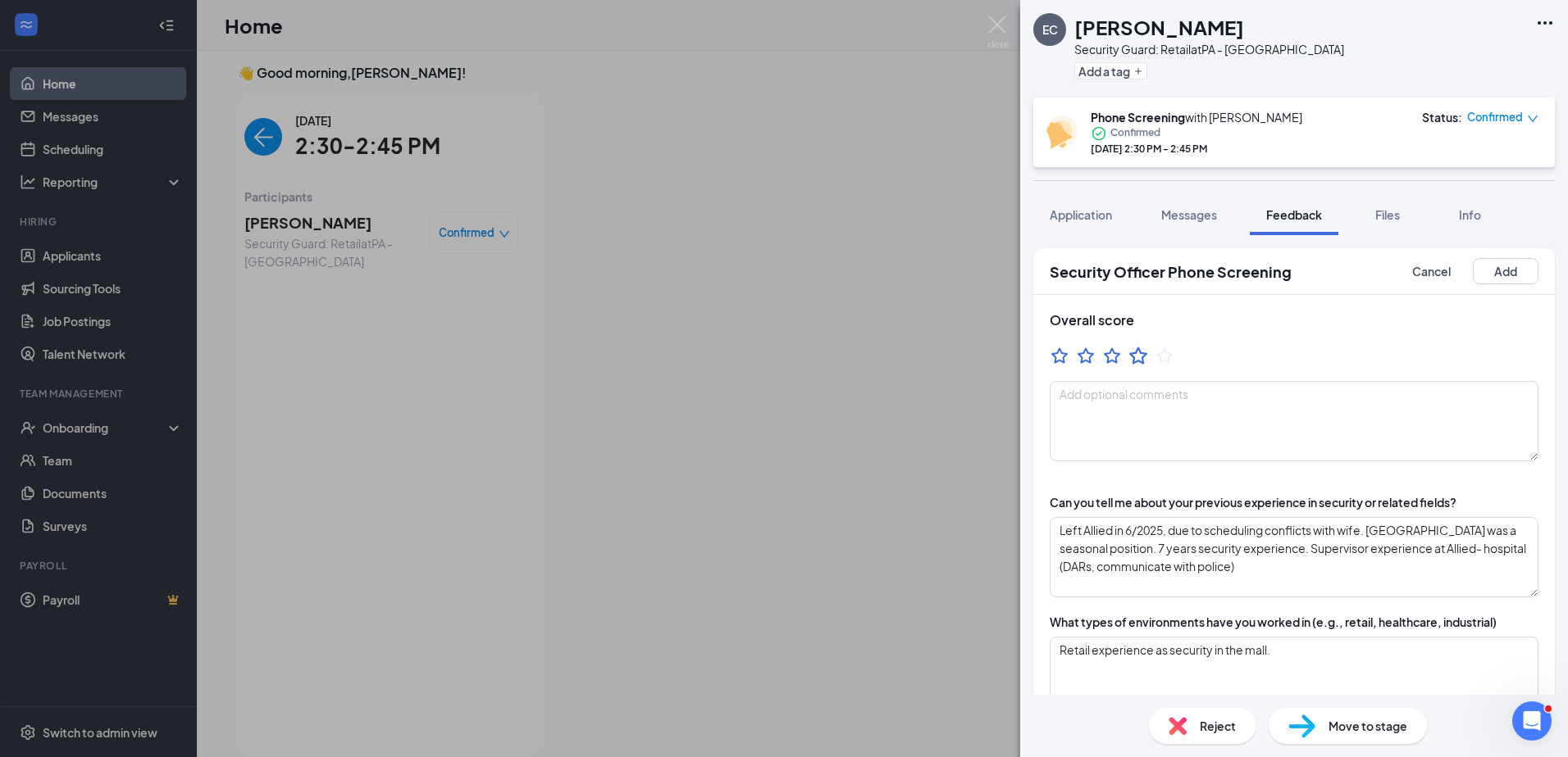
click at [778, 362] on icon "StarBorder" at bounding box center [1138, 355] width 18 height 17
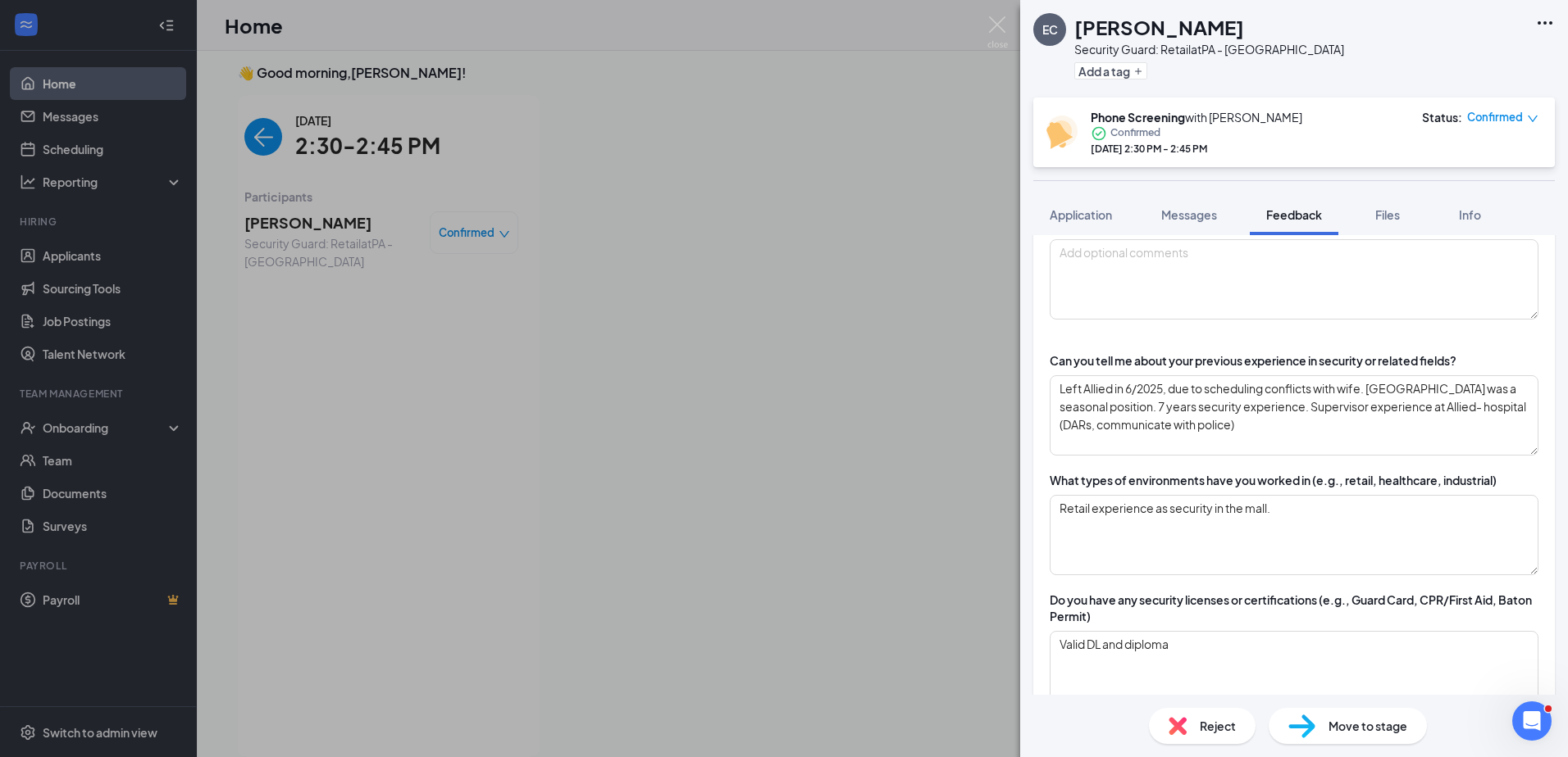
scroll to position [410, 0]
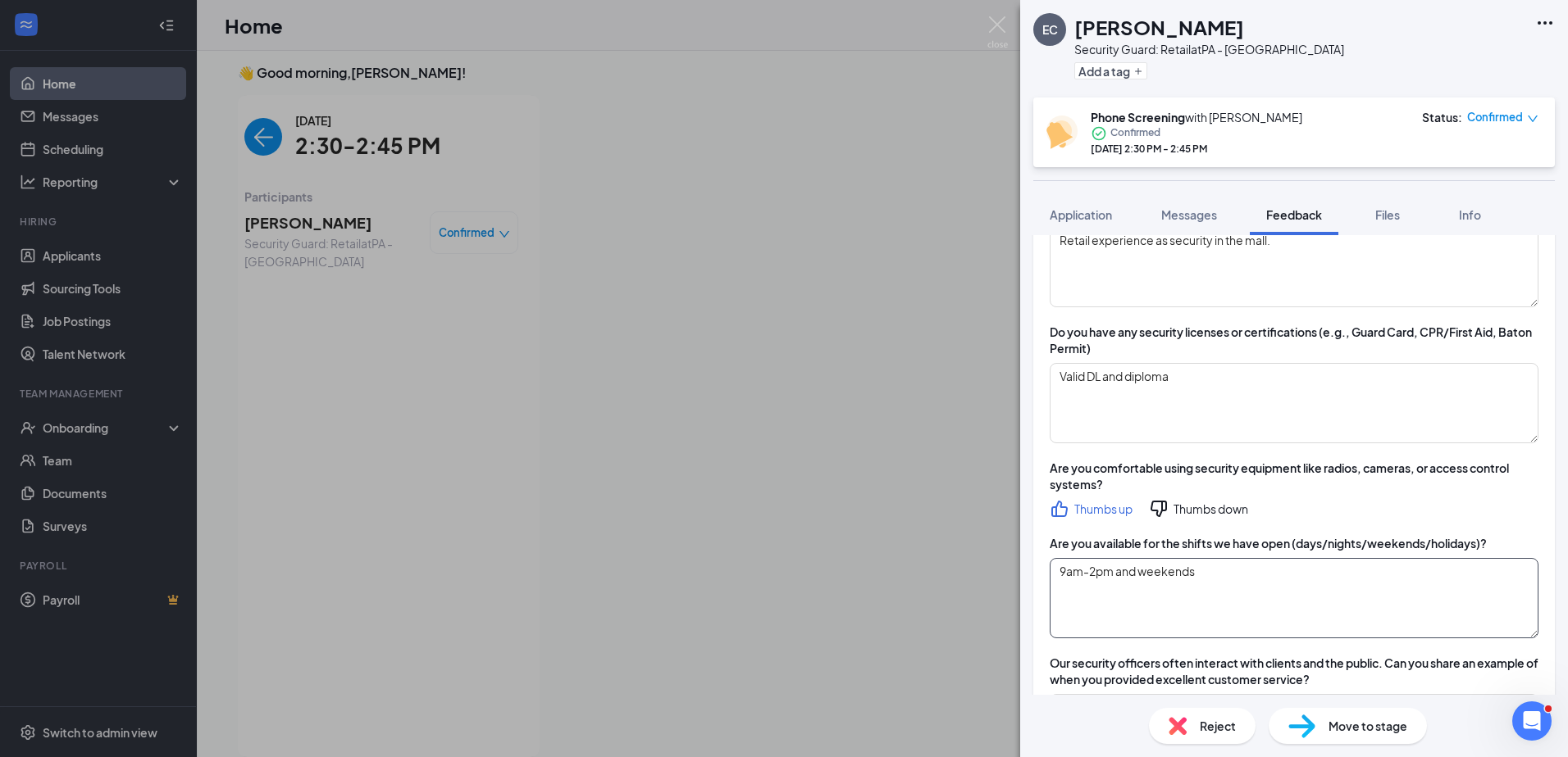
click at [778, 568] on textarea "9am-2pm and weekends" at bounding box center [1294, 598] width 488 height 80
click at [778, 596] on div "EC [PERSON_NAME] Security Guard: Retail at [GEOGRAPHIC_DATA] - [GEOGRAPHIC_DATA…" at bounding box center [1294, 378] width 548 height 757
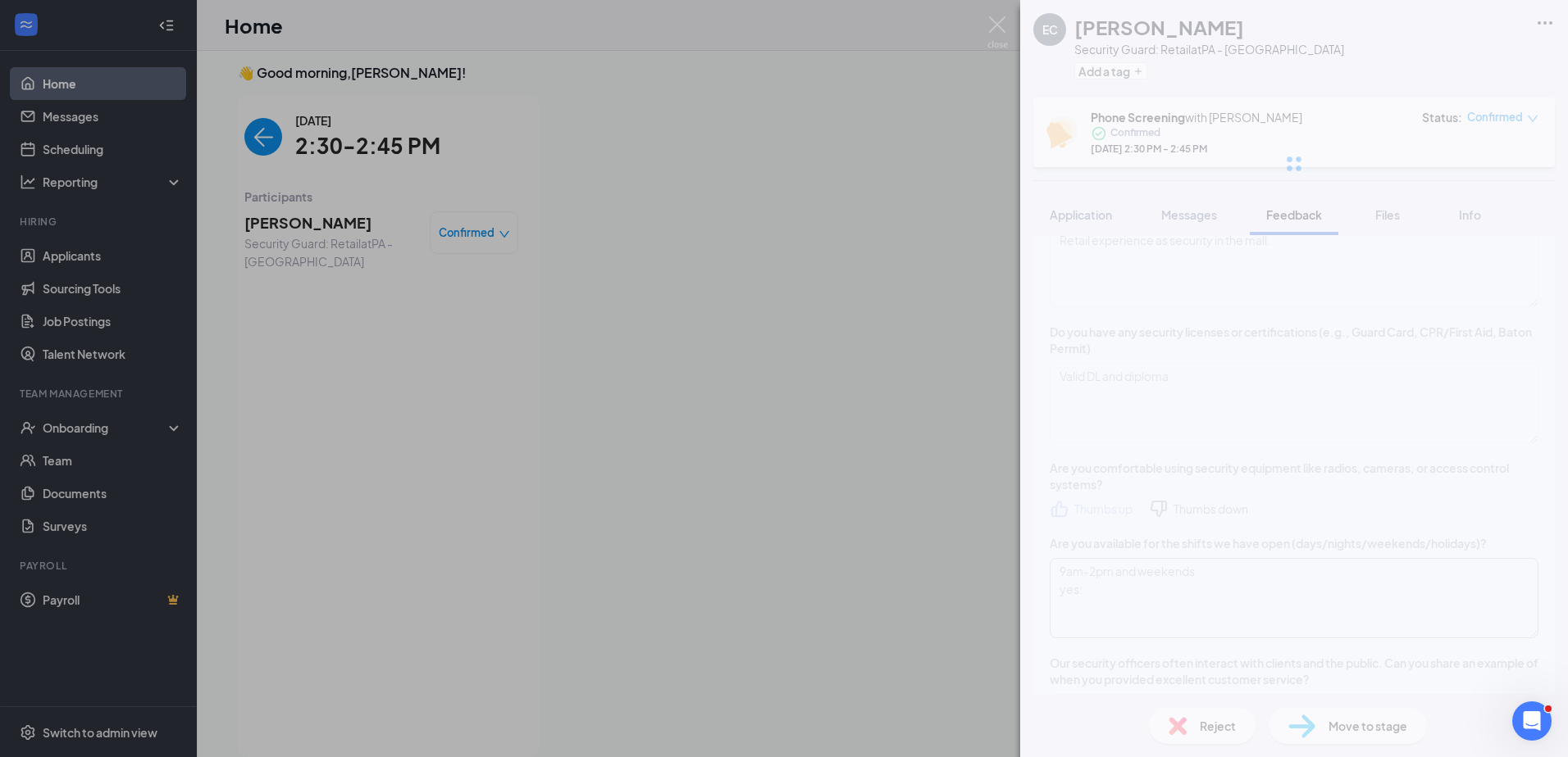
paste textarea "Fri & Sat 6pm-10pm"
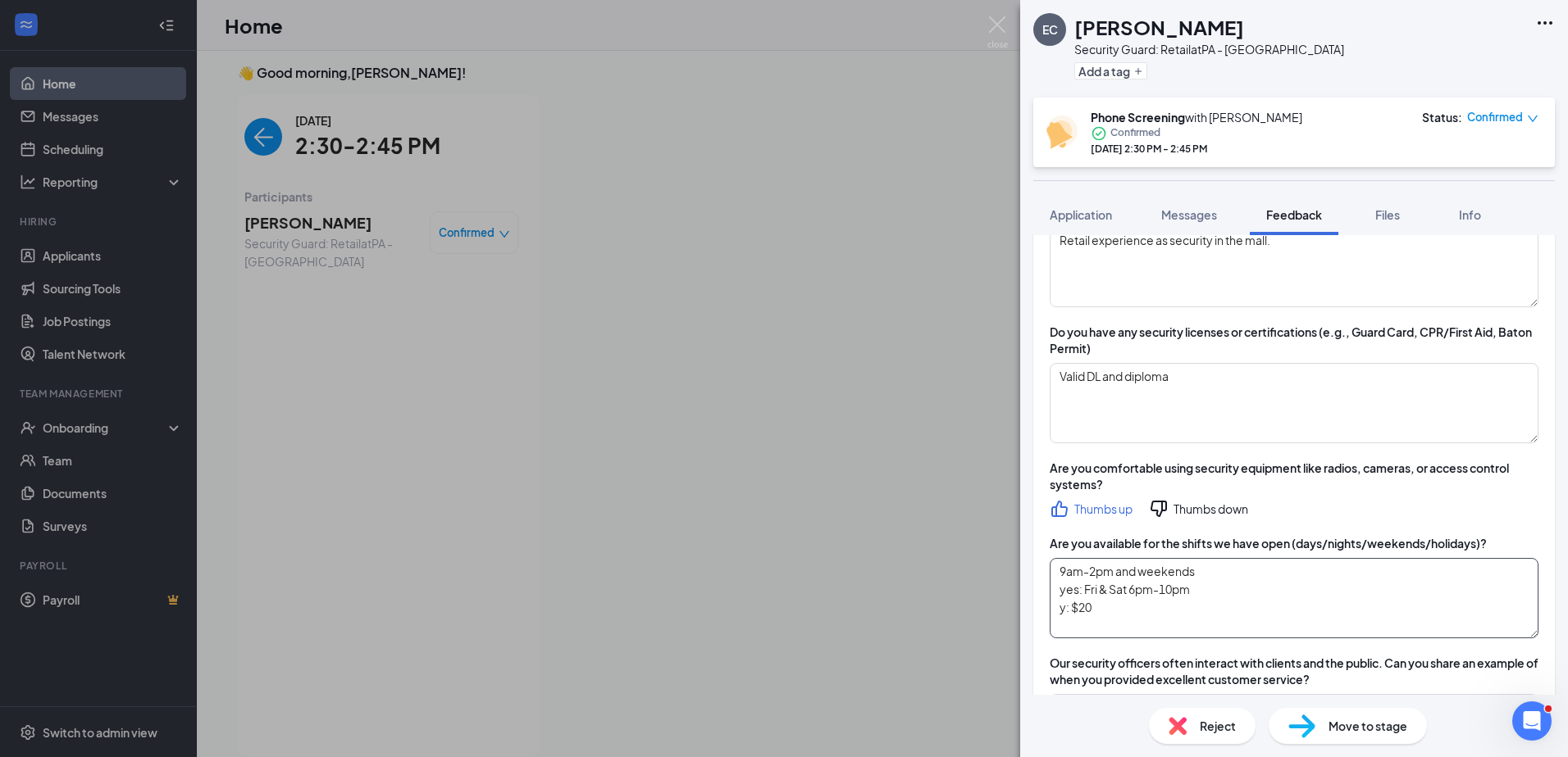
click at [778, 610] on textarea "9am-2pm and weekends yes: Fri & Sat 6pm-10pm y: $20" at bounding box center [1294, 598] width 488 height 80
click at [778, 610] on textarea "9am-2pm and weekends yes: Fri & Sat 6pm-10pm y: $20" at bounding box center [1294, 598] width 488 height 80
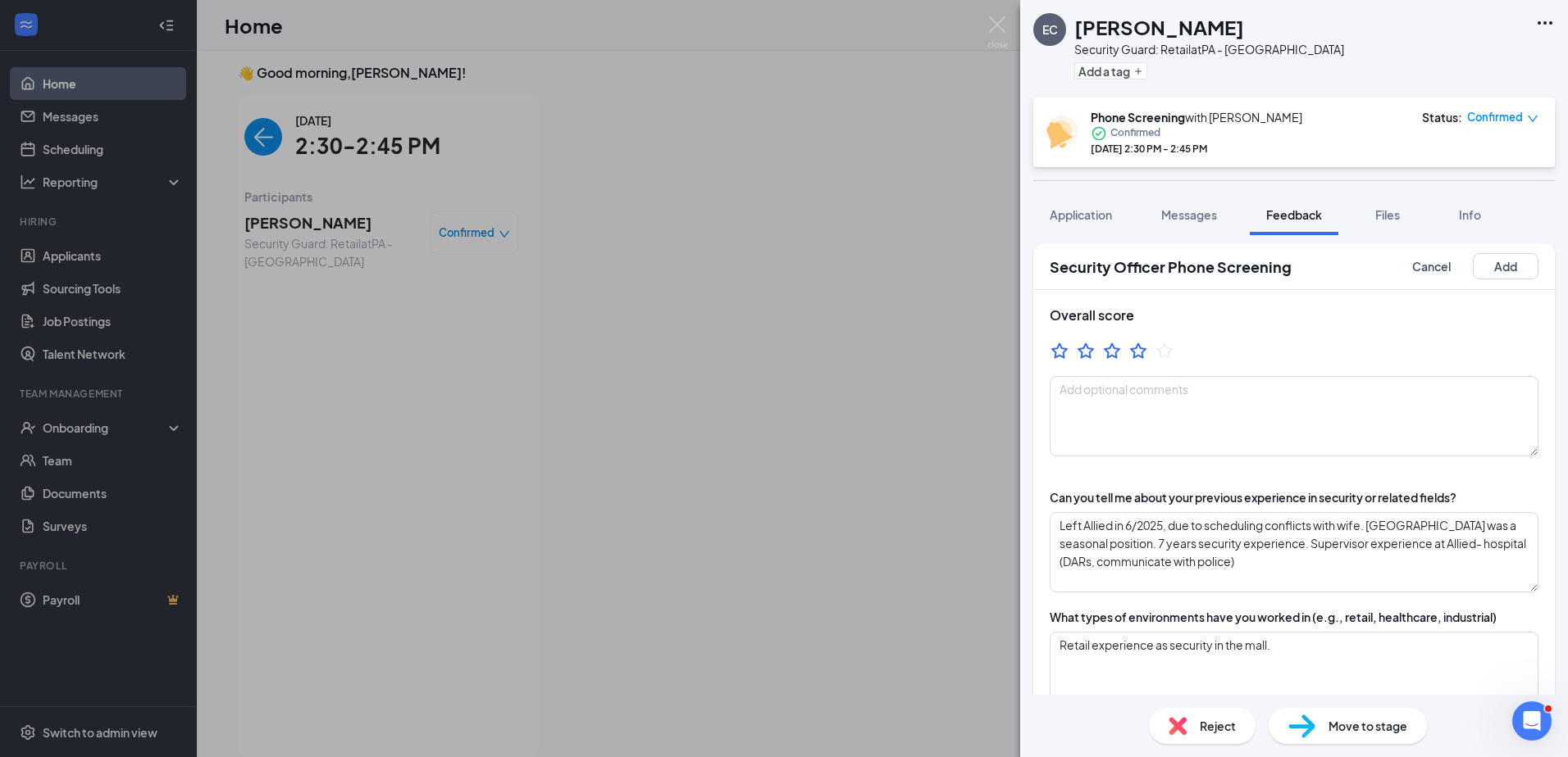
scroll to position [0, 0]
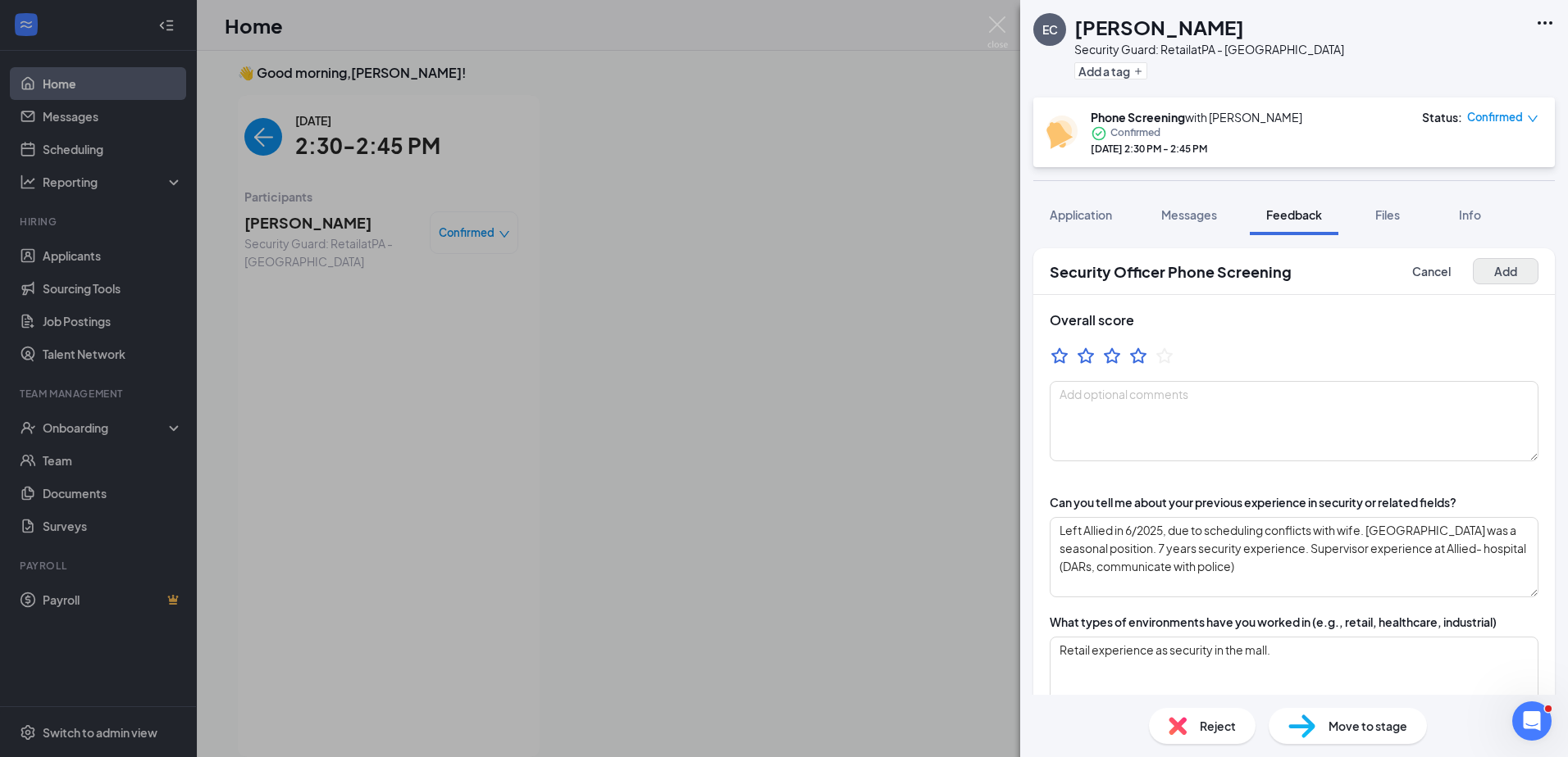
type textarea "9am-2pm and weekends yes: Fri & Sat 6pm-10pm yes: $20"
click at [778, 263] on button "Add" at bounding box center [1505, 271] width 66 height 26
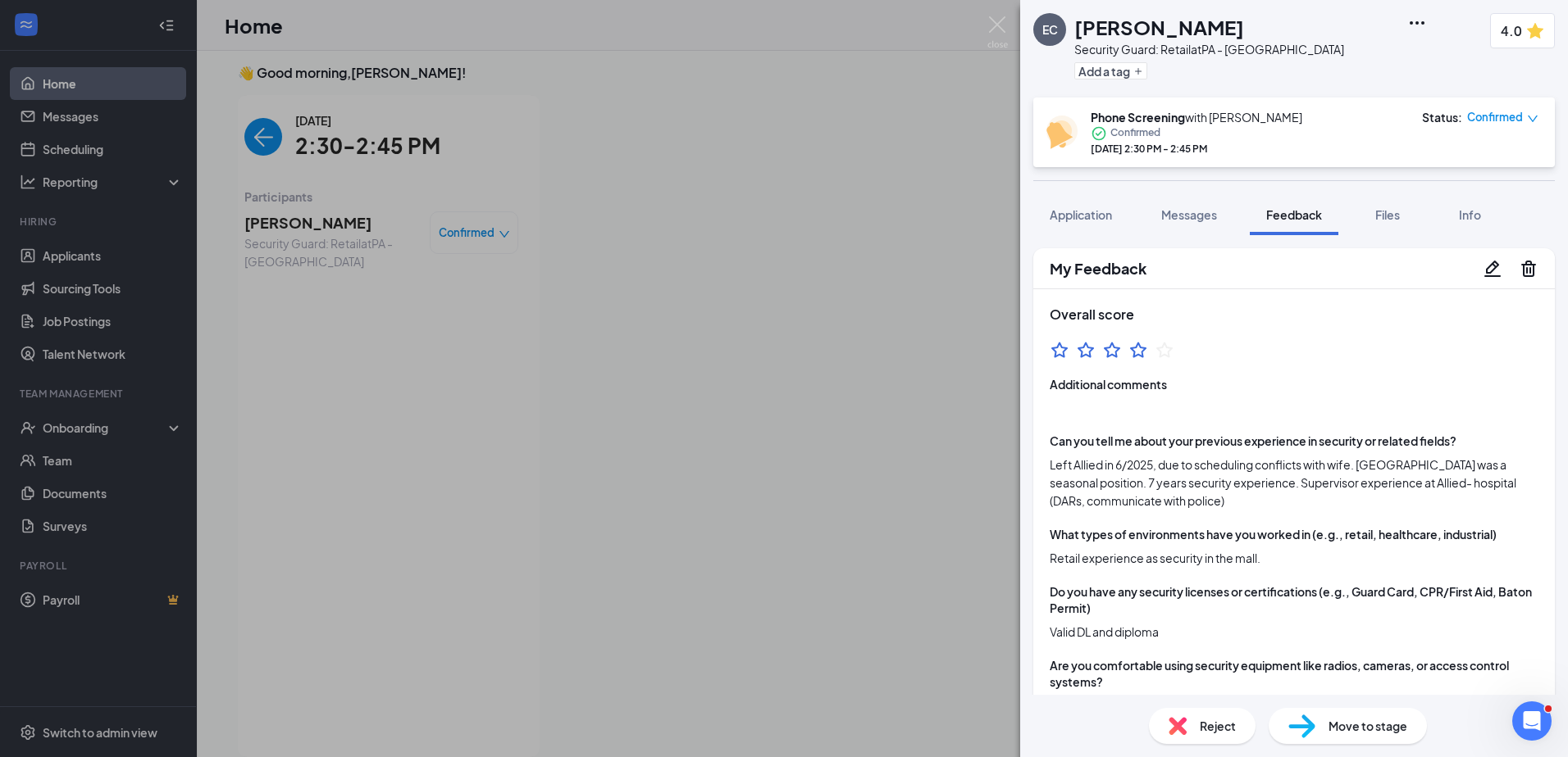
drag, startPoint x: 1474, startPoint y: 262, endPoint x: 1467, endPoint y: 335, distance: 73.3
click at [778, 261] on icon "Pencil" at bounding box center [1492, 269] width 20 height 20
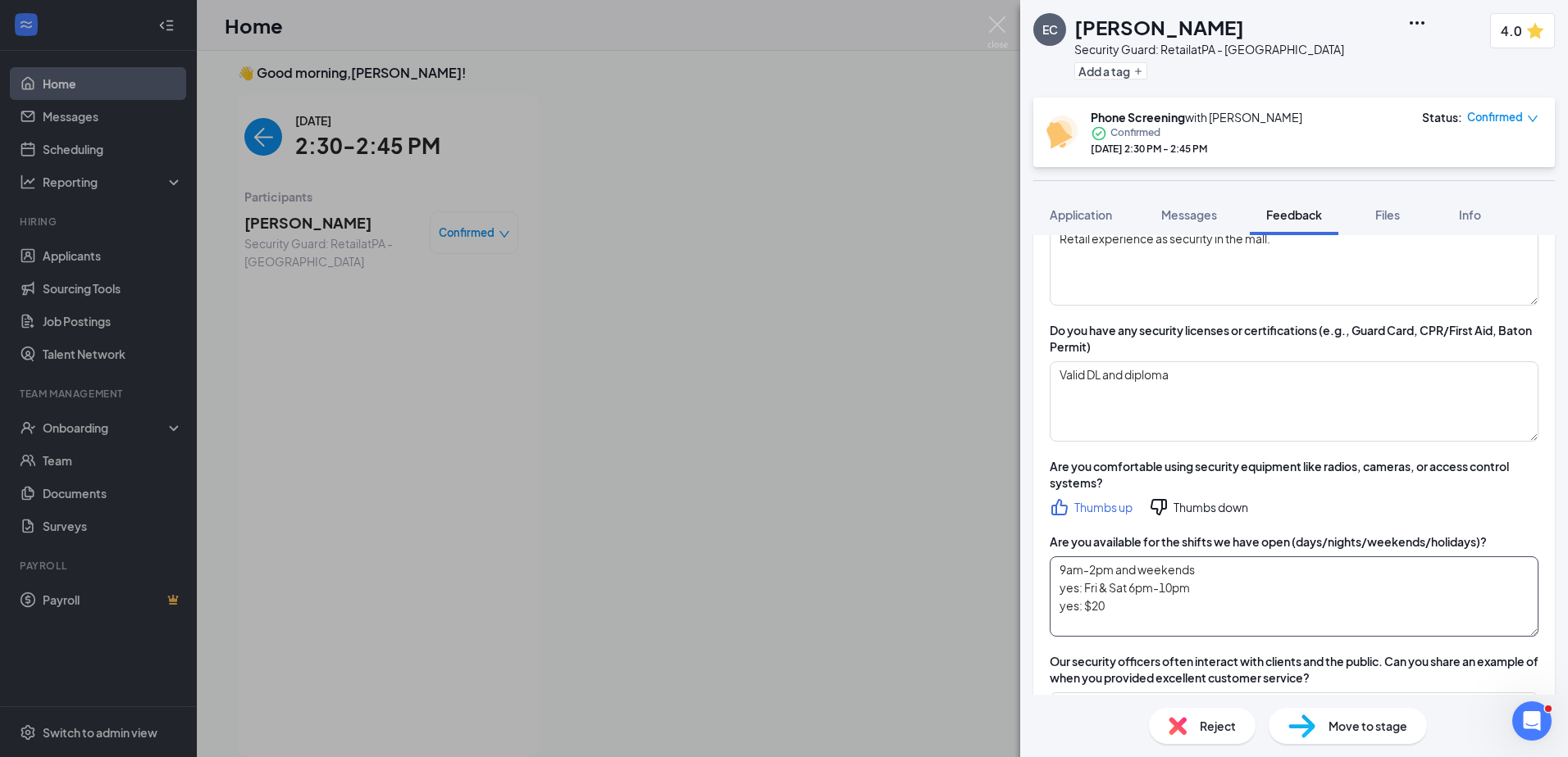
scroll to position [492, 0]
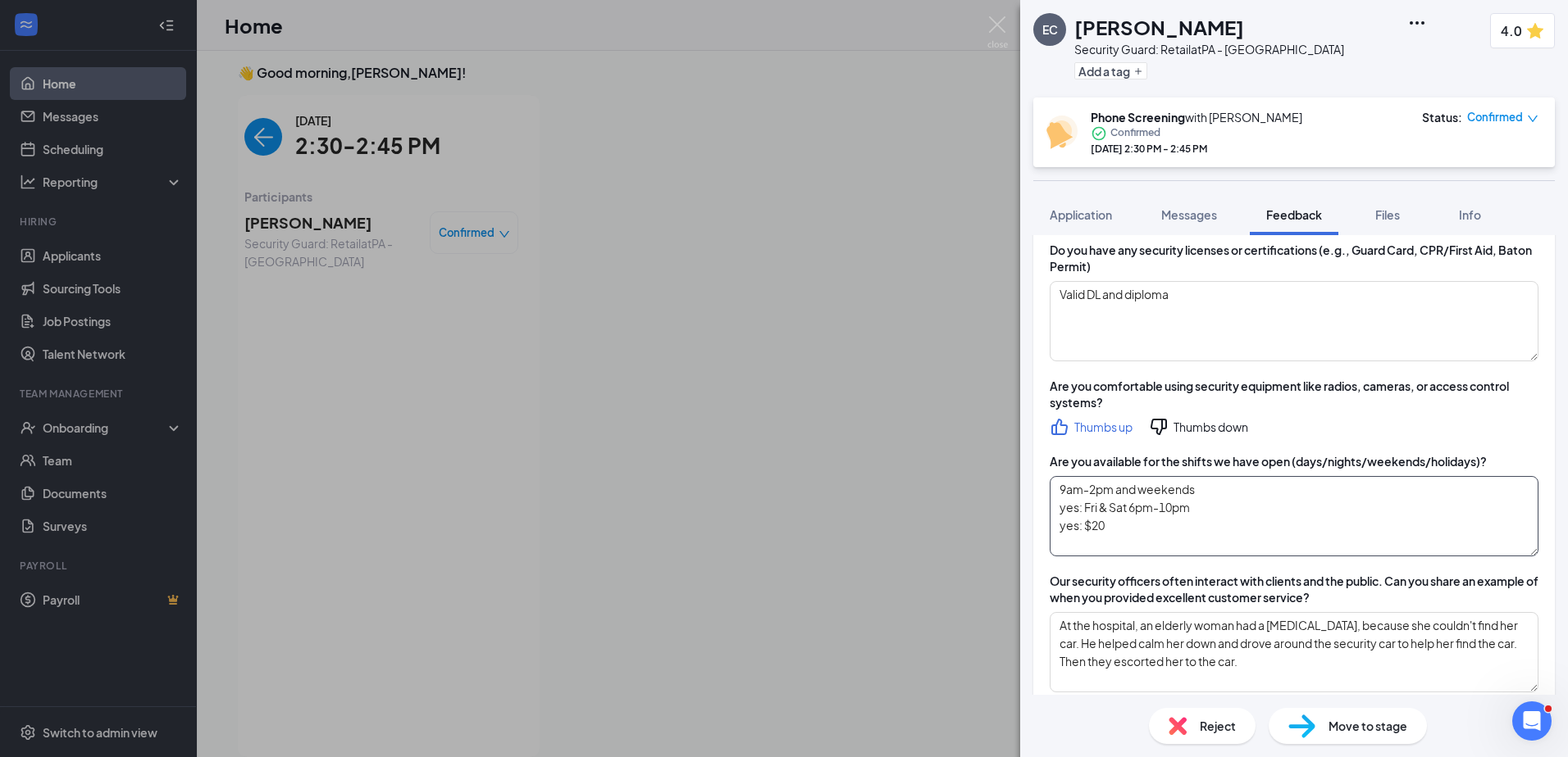
click at [778, 495] on textarea "9am-2pm and weekends yes: Fri & Sat 6pm-10pm yes: $20" at bounding box center [1294, 516] width 488 height 80
click at [778, 494] on textarea "9am-2pm and weekends. Willing to be flex. yes: Fri & Sat 6pm-10pm yes: $20" at bounding box center [1294, 516] width 488 height 80
click at [778, 487] on textarea "9am-2pm and weekends. Willing to be flex. yes: Fri & Sat 6pm-10pm yes: $20" at bounding box center [1294, 516] width 488 height 80
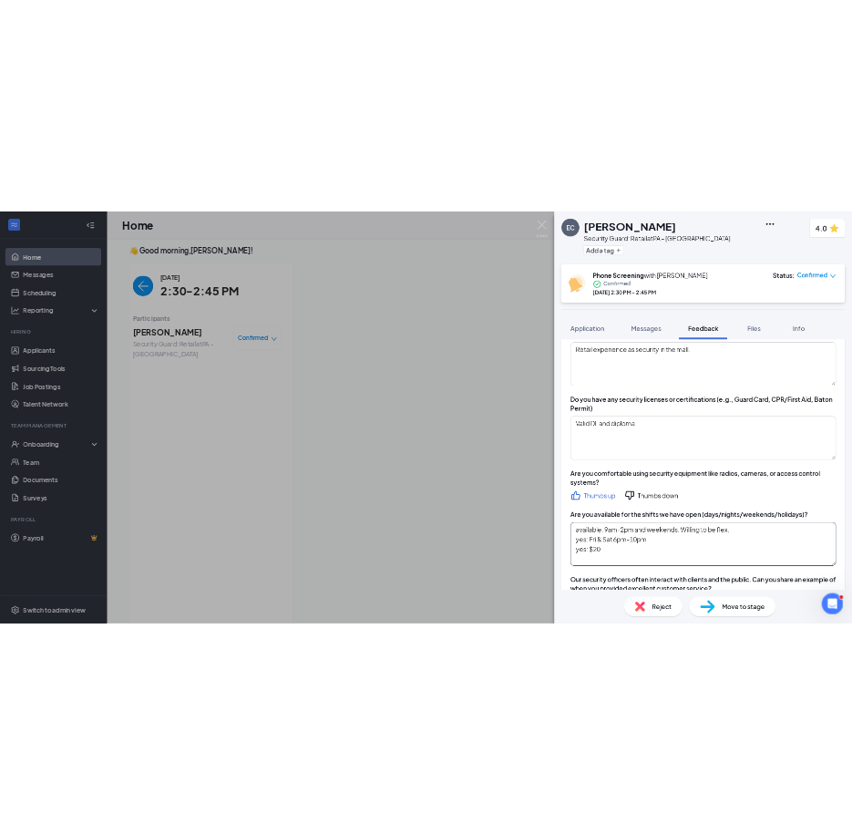
scroll to position [0, 0]
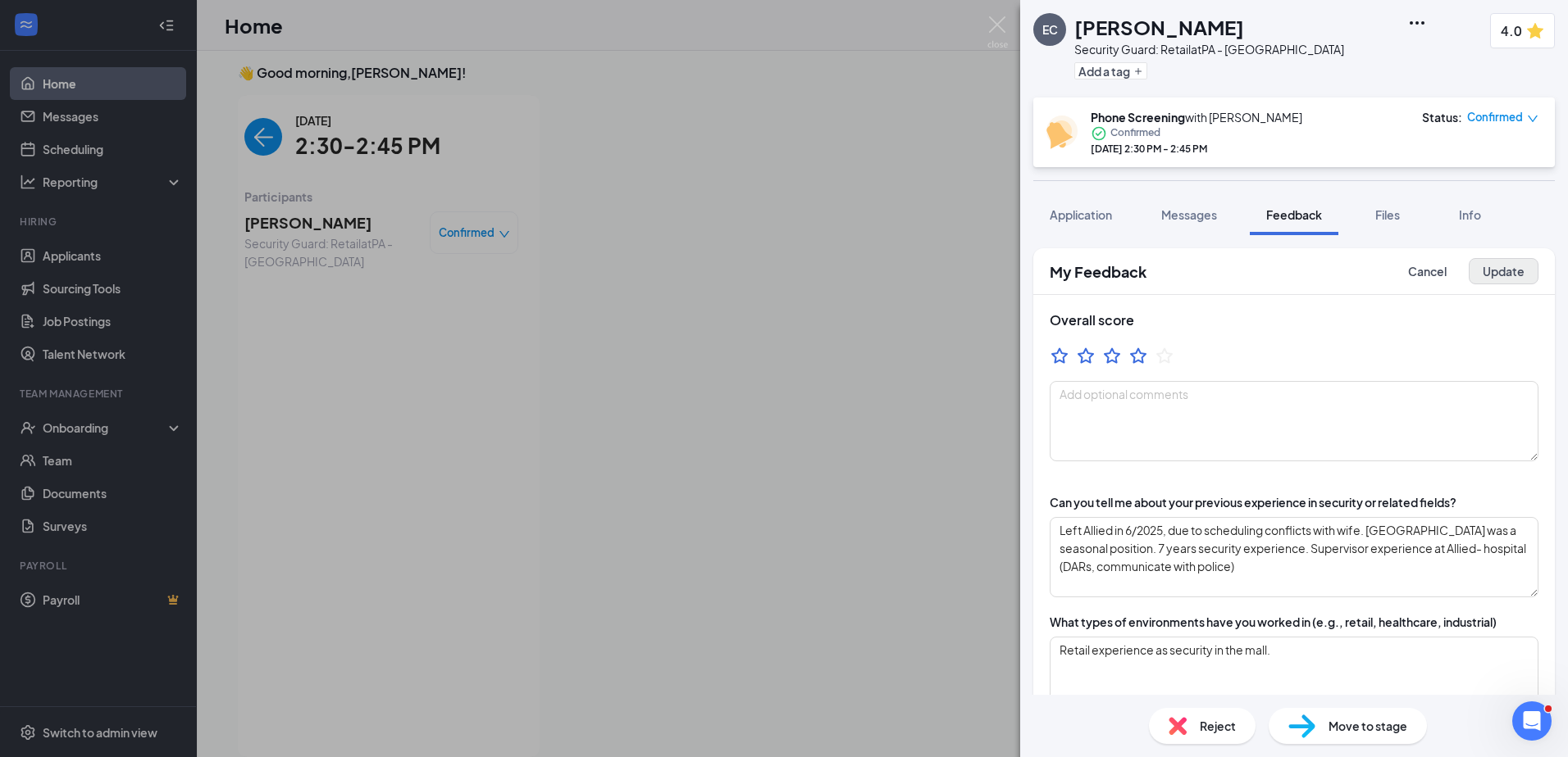
type textarea "available: 9am-2pm and weekends. Willing to be flex. yes: Fri & Sat 6pm-10pm ye…"
click at [778, 273] on button "Update" at bounding box center [1502, 271] width 69 height 26
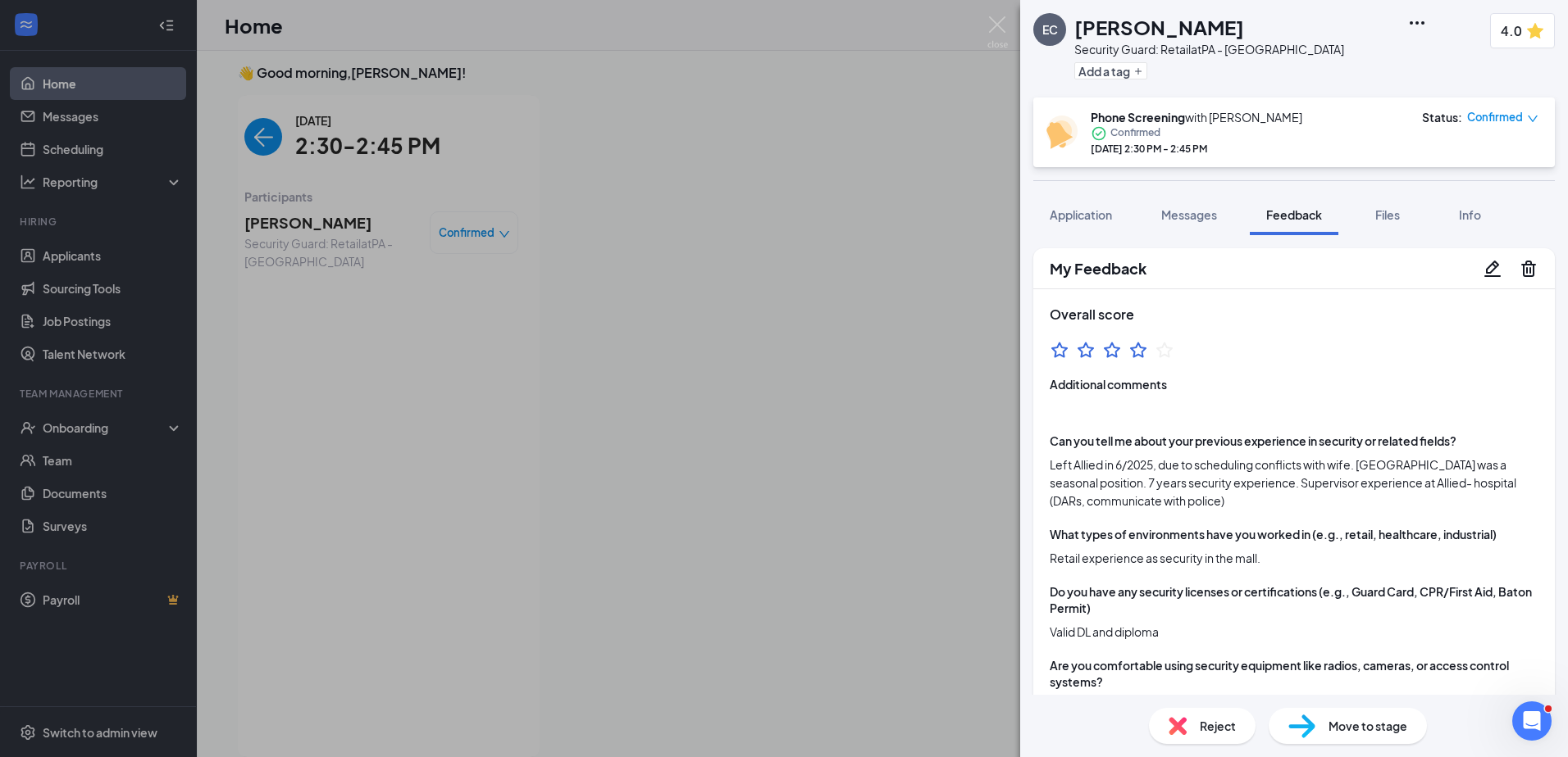
click at [699, 391] on div "EC [PERSON_NAME] Security Guard: Retail at [GEOGRAPHIC_DATA] - [GEOGRAPHIC_DATA…" at bounding box center [784, 378] width 1568 height 757
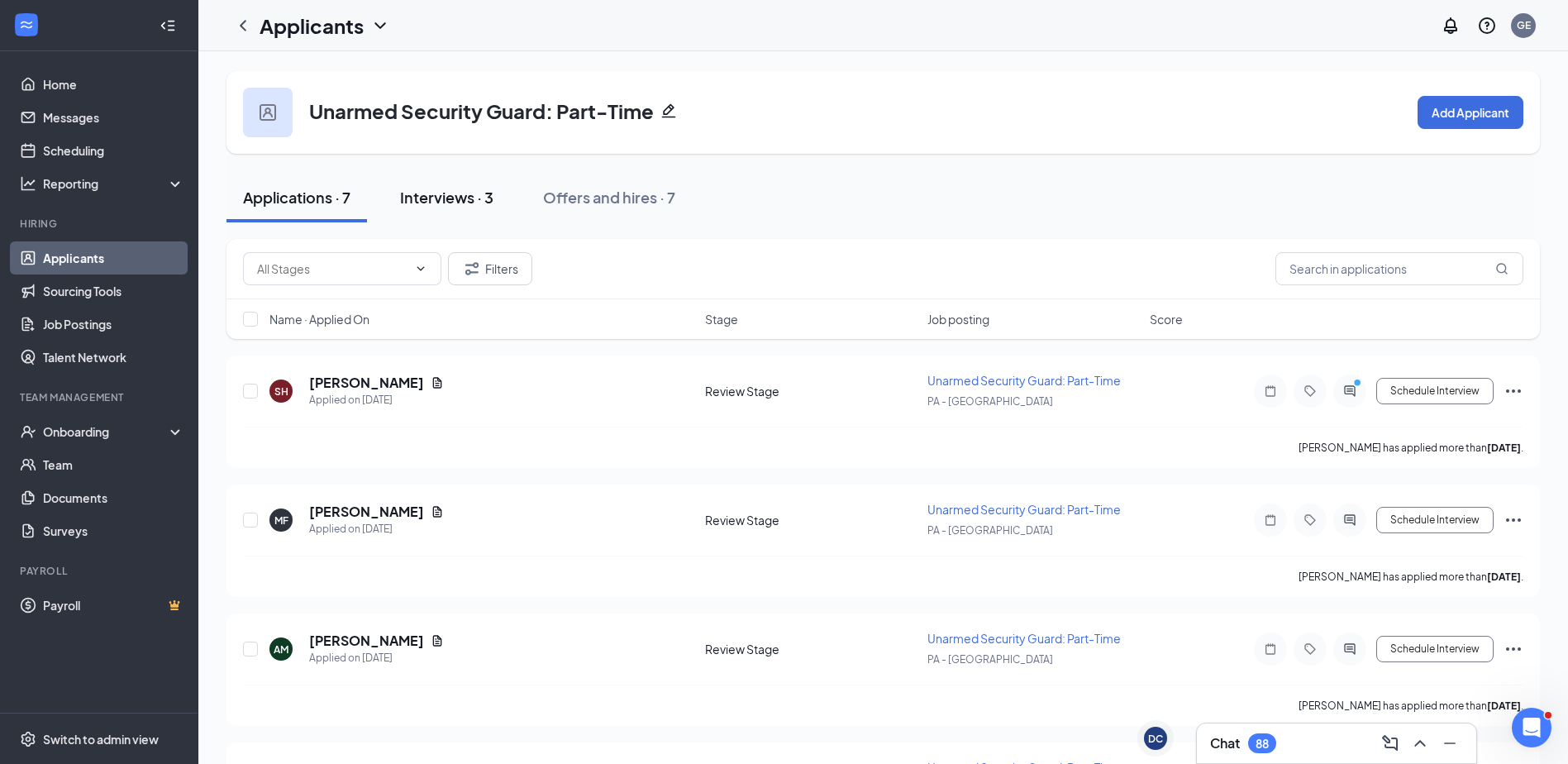
click at [482, 198] on div "Interviews · 3" at bounding box center [446, 197] width 93 height 21
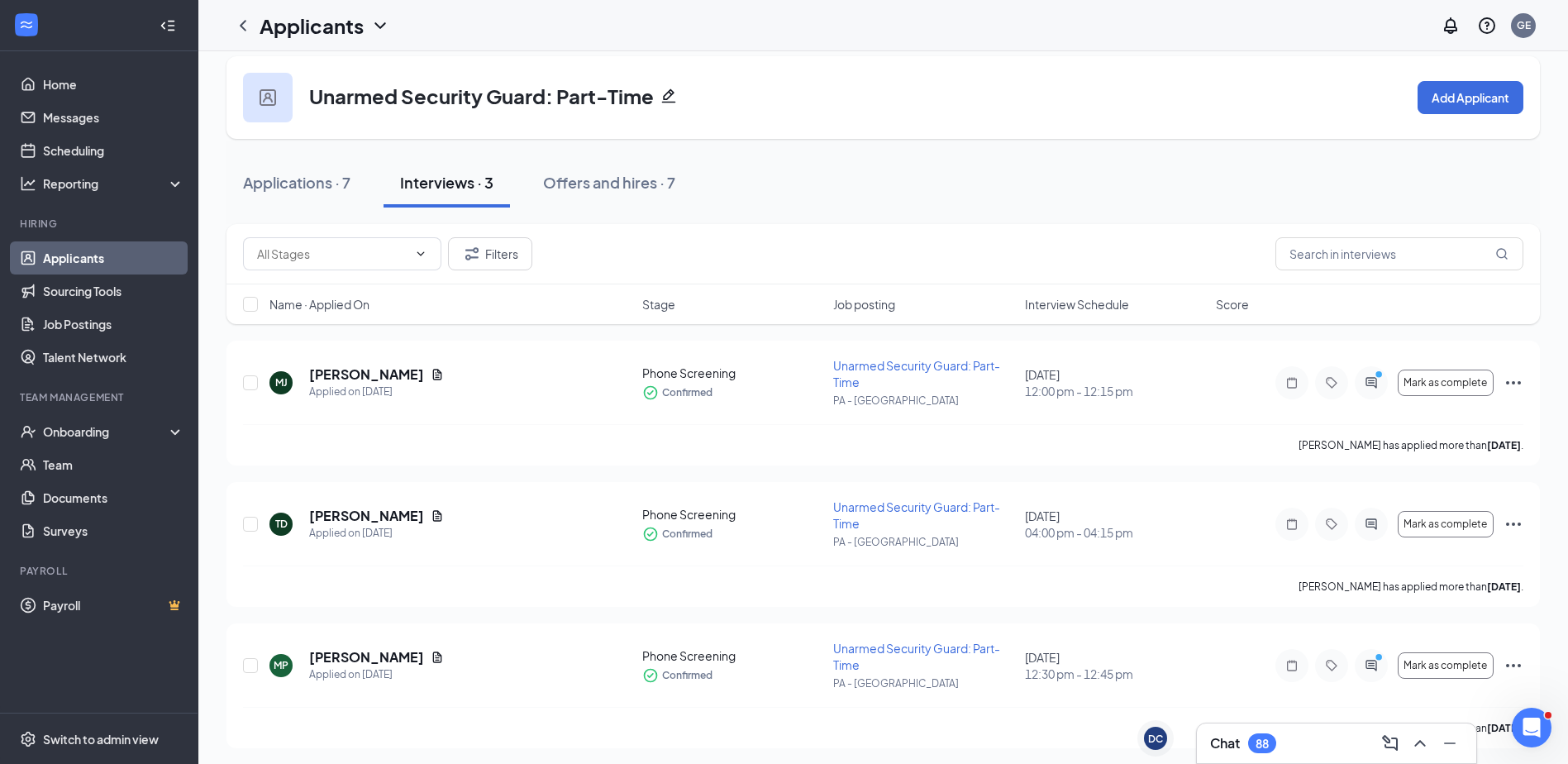
scroll to position [19, 0]
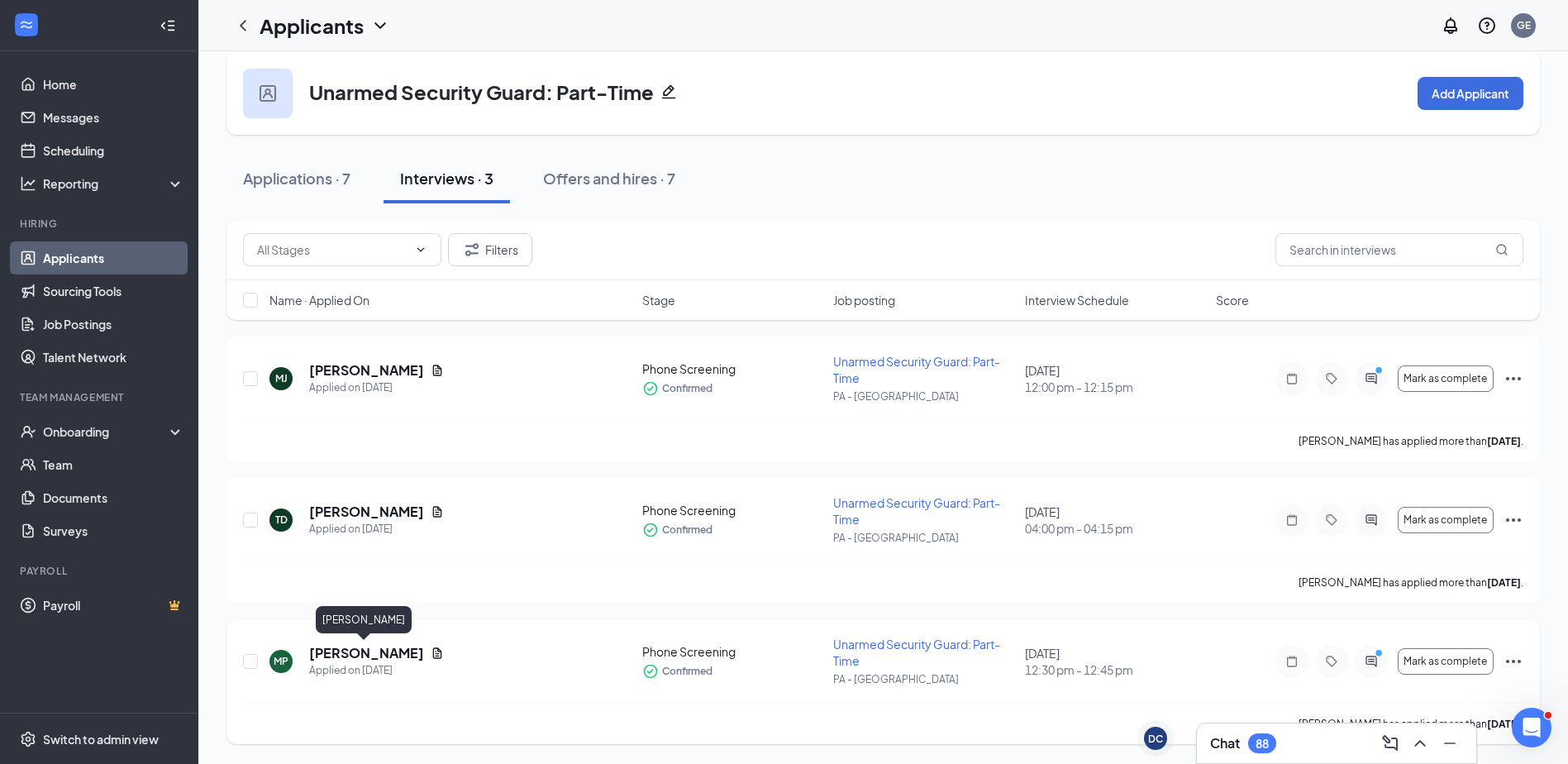
click at [378, 656] on h5 "Michael Patton" at bounding box center [366, 653] width 115 height 18
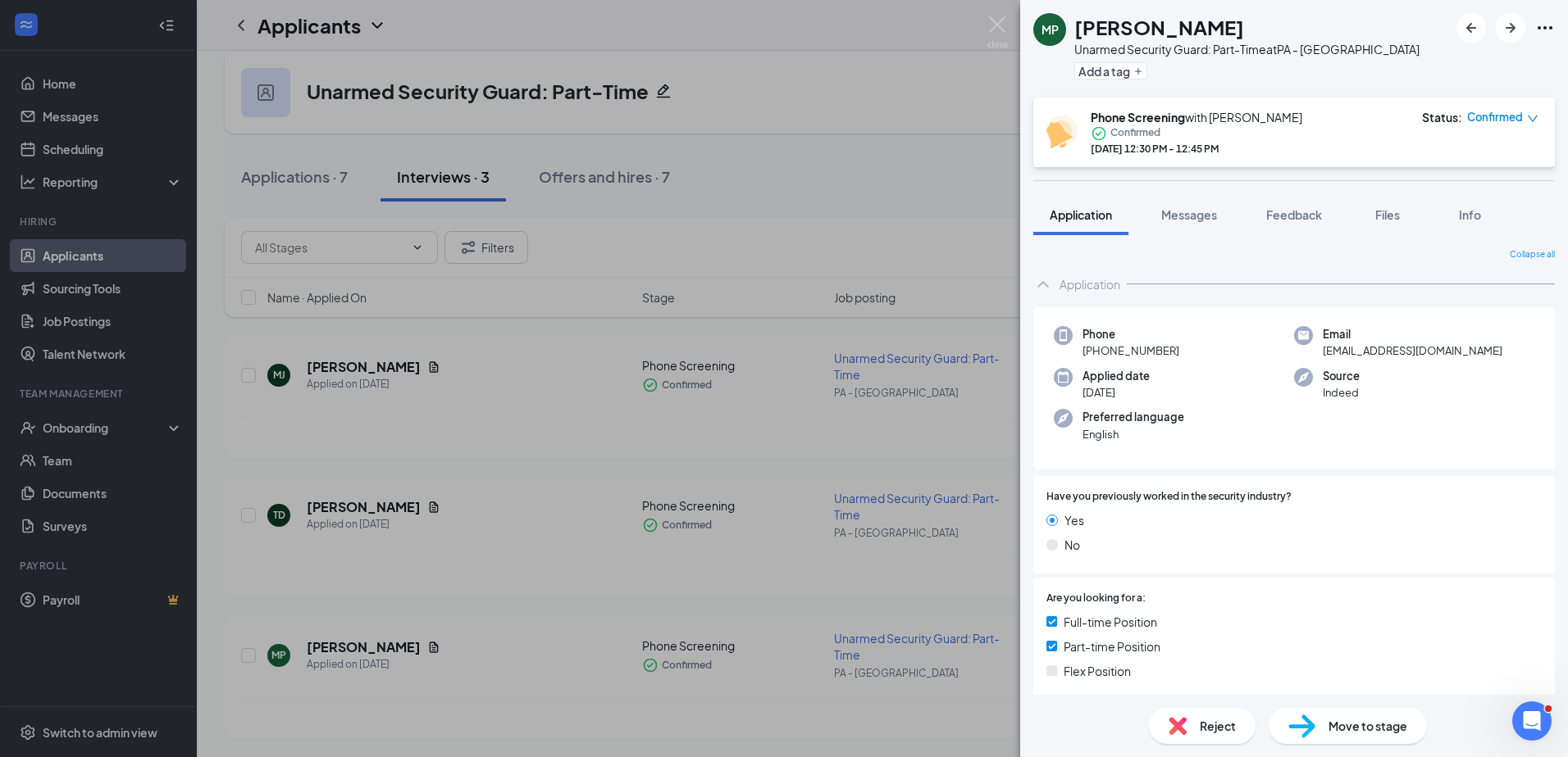
click at [778, 708] on div "Move to stage" at bounding box center [1348, 726] width 158 height 36
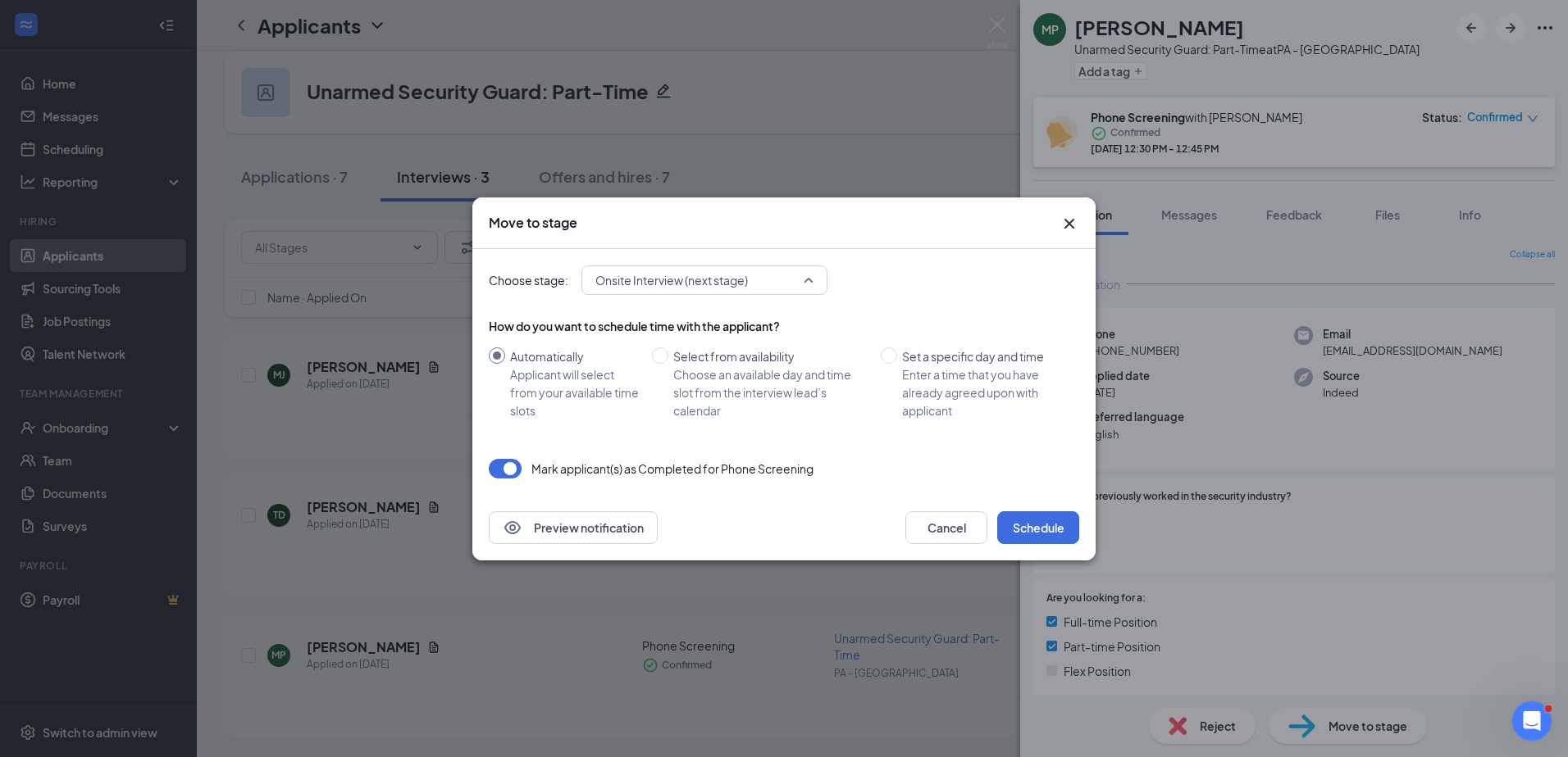
click at [757, 282] on span "Onsite Interview (next stage)" at bounding box center [697, 280] width 203 height 24
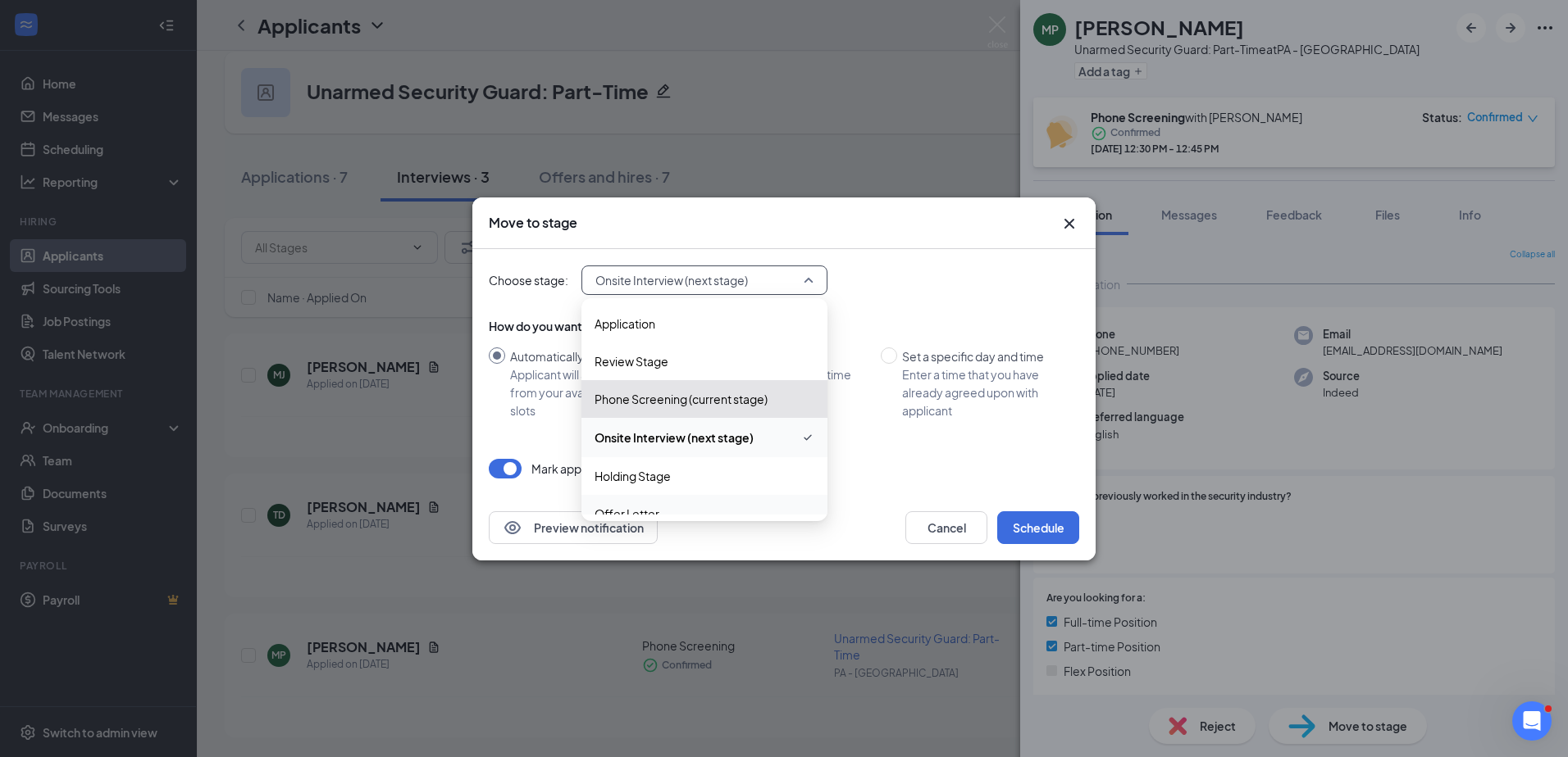
click at [729, 496] on div "Offer Letter" at bounding box center [703, 513] width 246 height 38
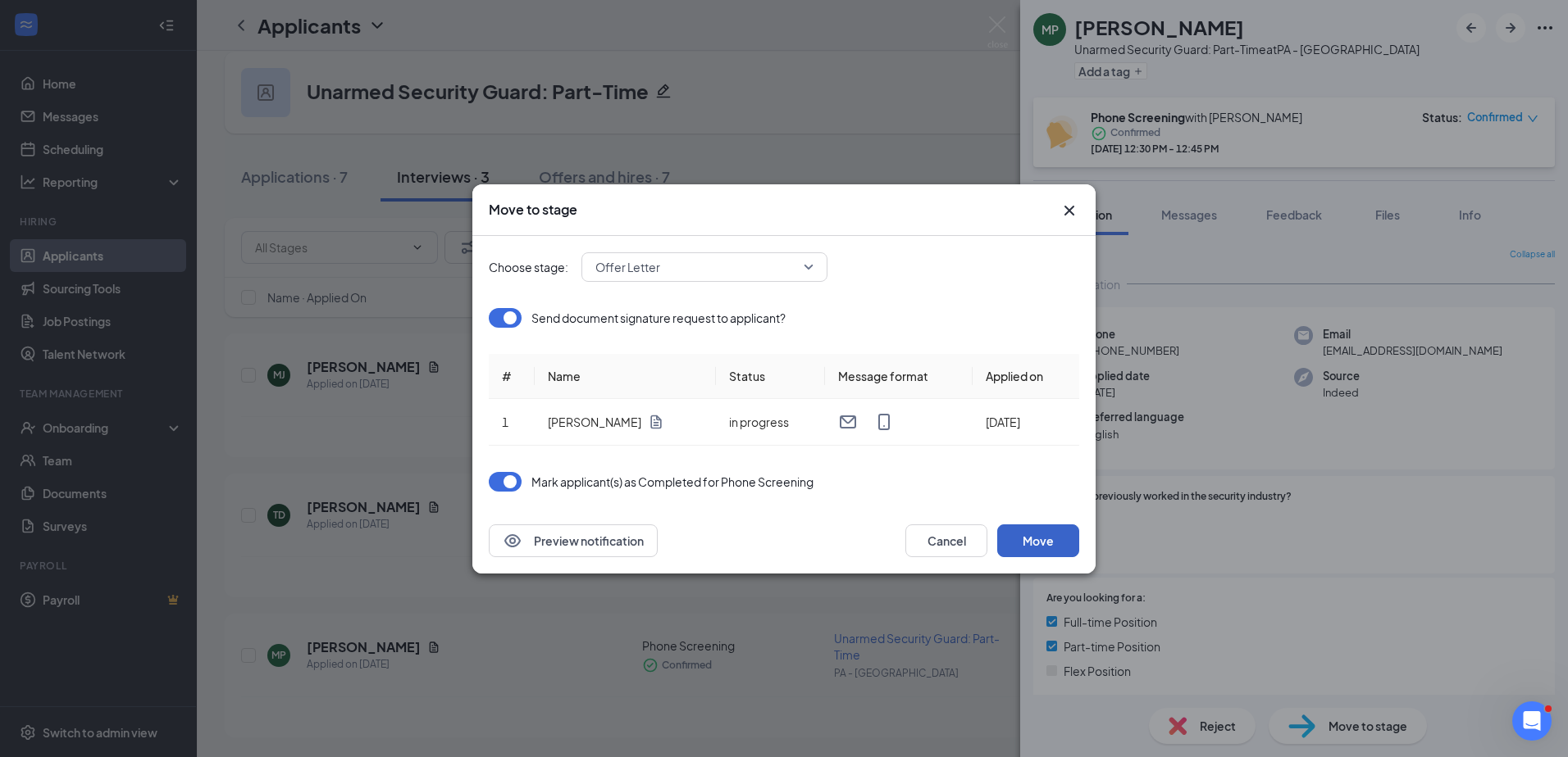
click at [778, 544] on button "Move" at bounding box center [1037, 540] width 82 height 32
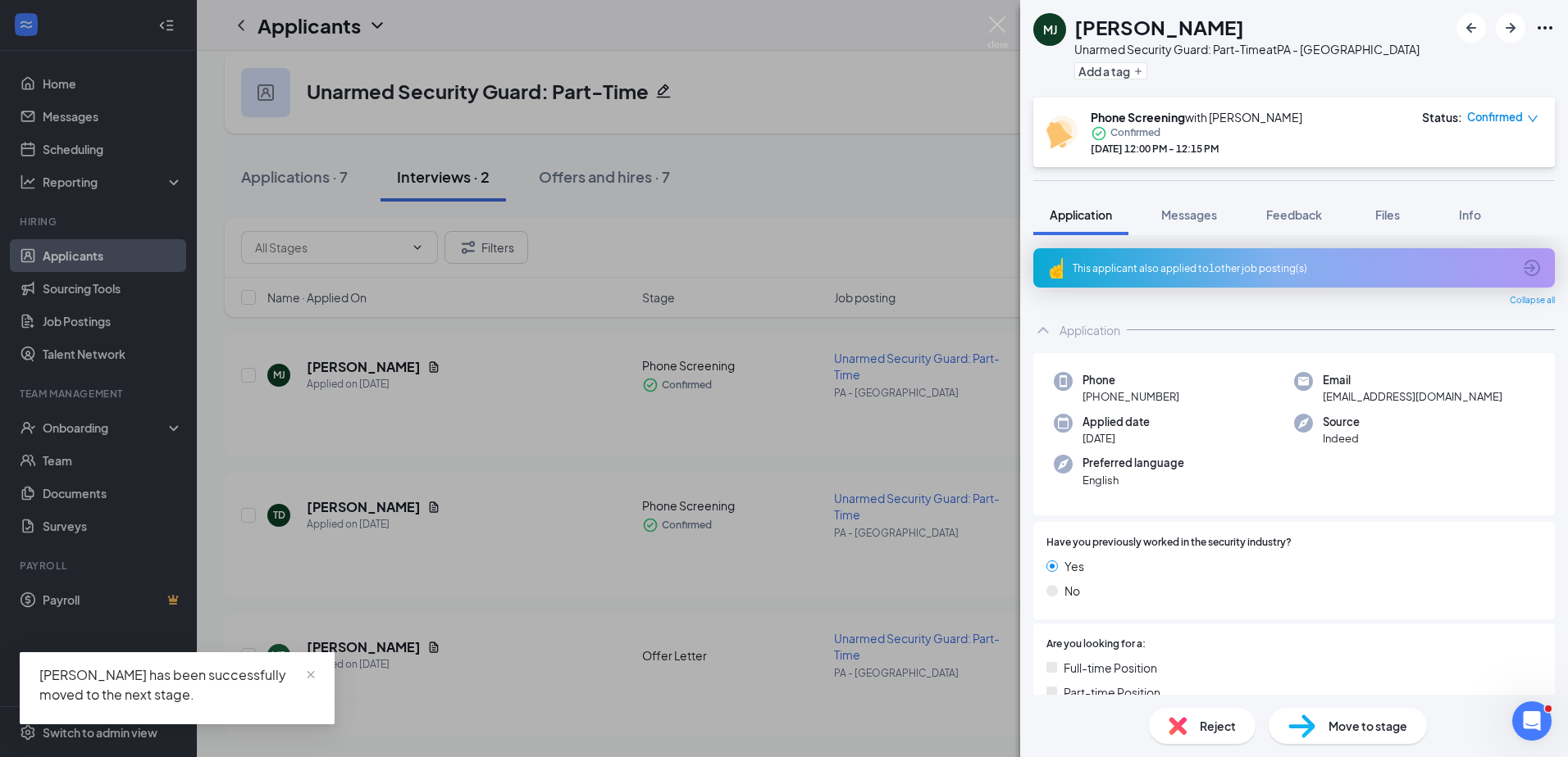
click at [778, 558] on div "MJ Mark Johnson Unarmed Security Guard: Part-Time at PA - Philadelphia Add a ta…" at bounding box center [784, 378] width 1568 height 757
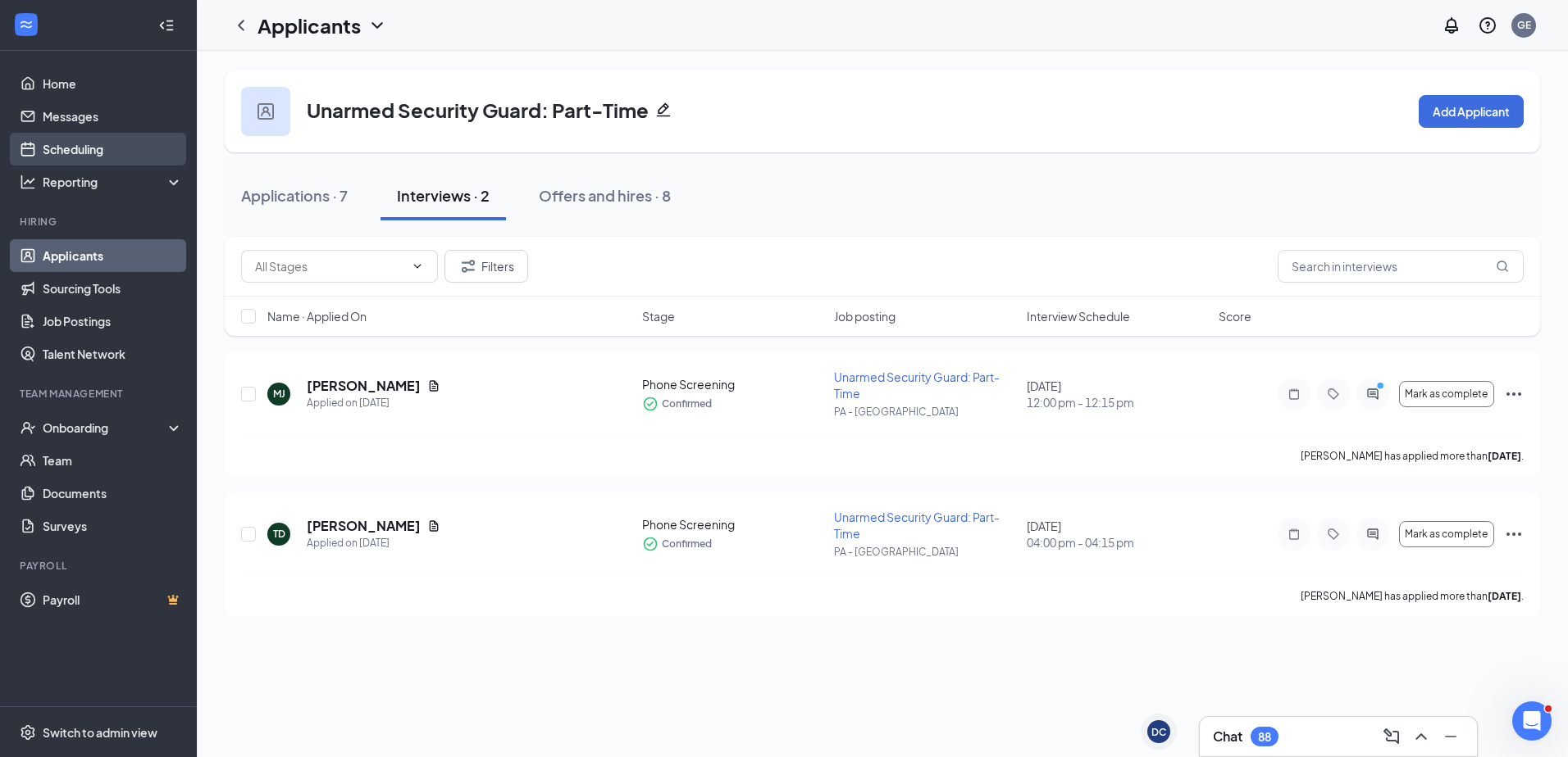
click at [110, 150] on link "Scheduling" at bounding box center [112, 149] width 140 height 32
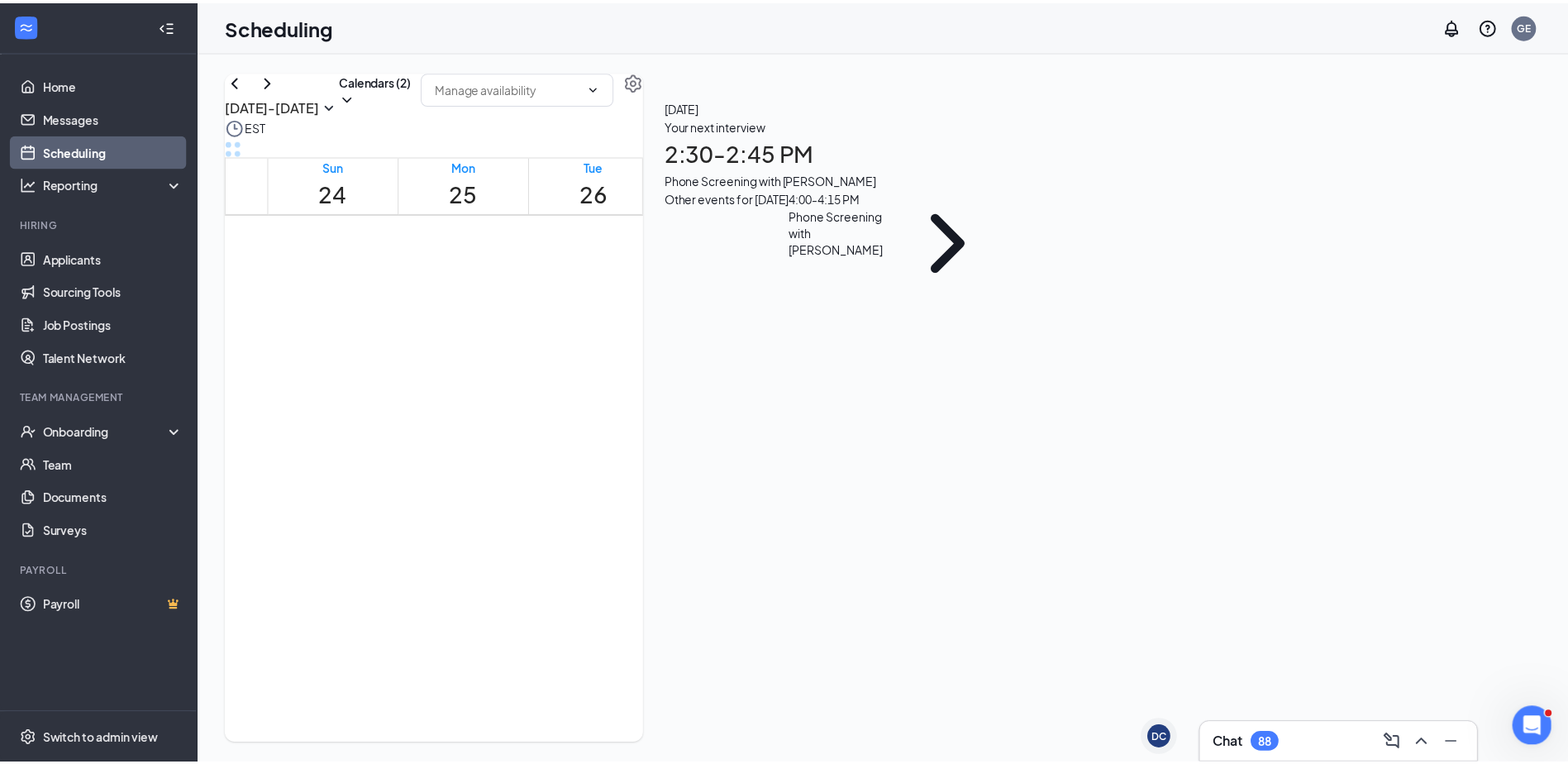
scroll to position [1227, 0]
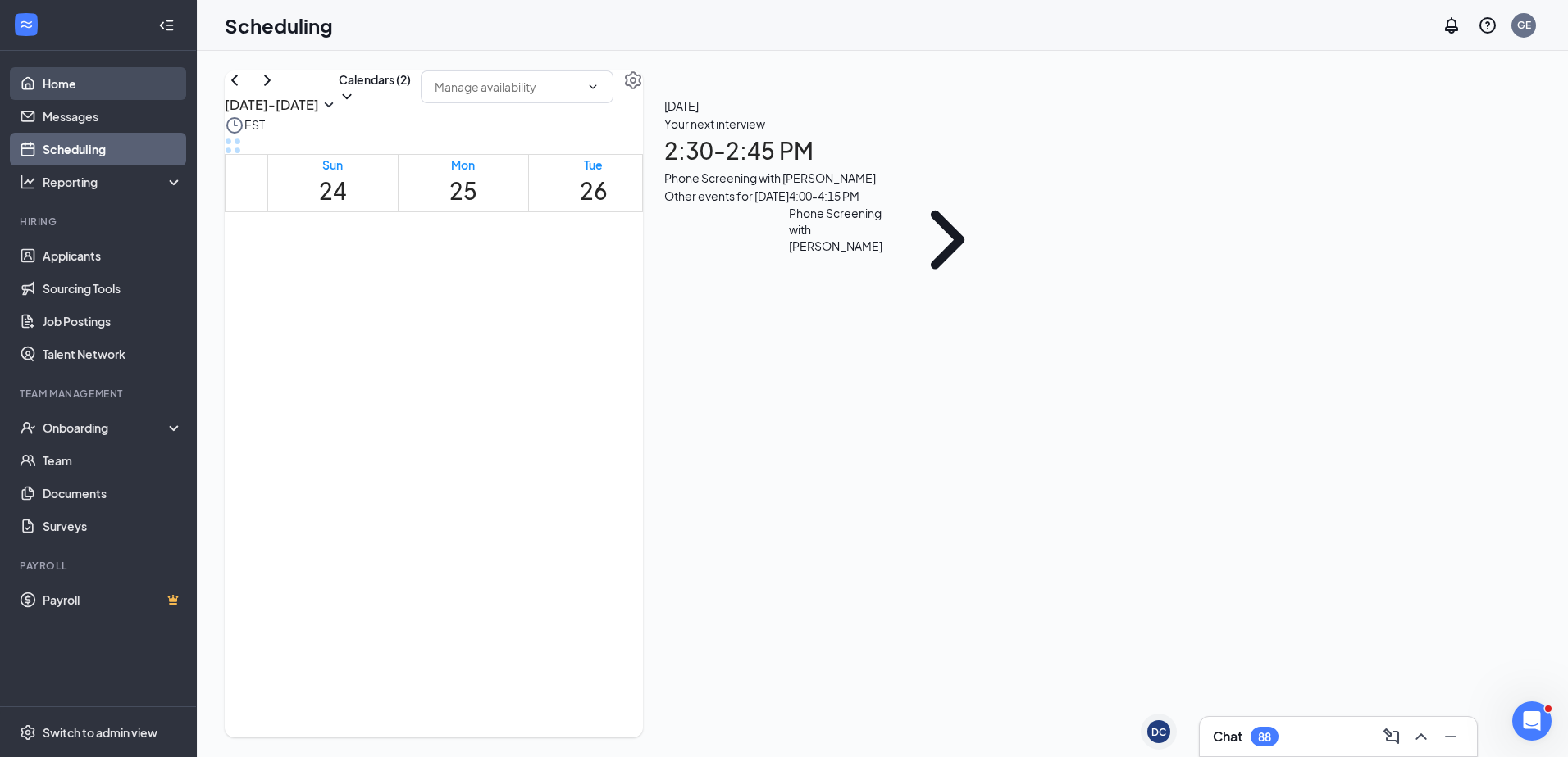
click at [109, 97] on link "Home" at bounding box center [112, 84] width 140 height 32
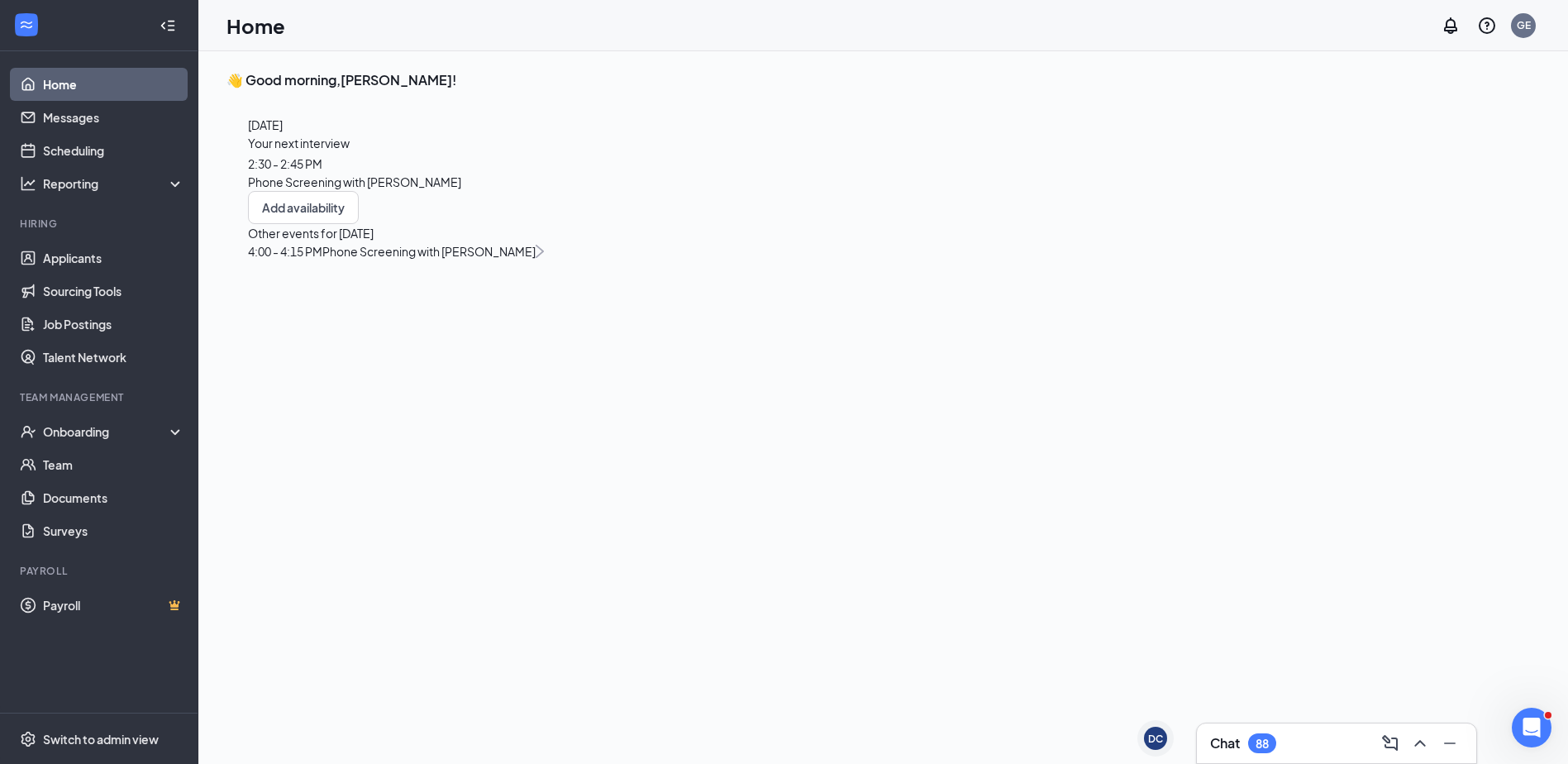
click at [322, 171] on span "2:30 - 2:45 PM" at bounding box center [285, 163] width 74 height 15
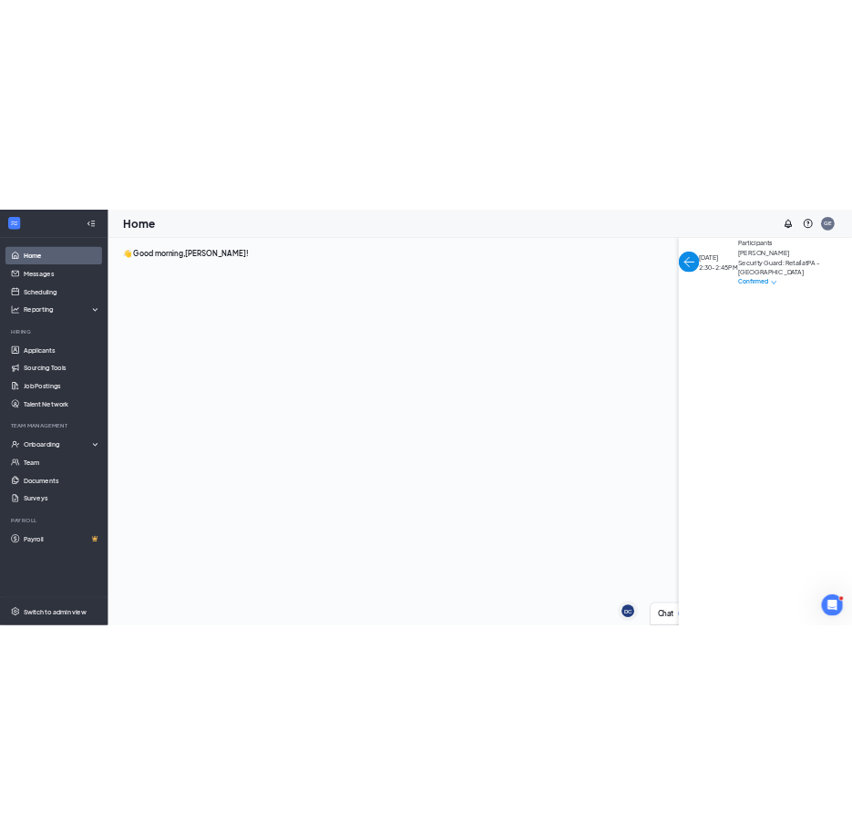
scroll to position [7, 0]
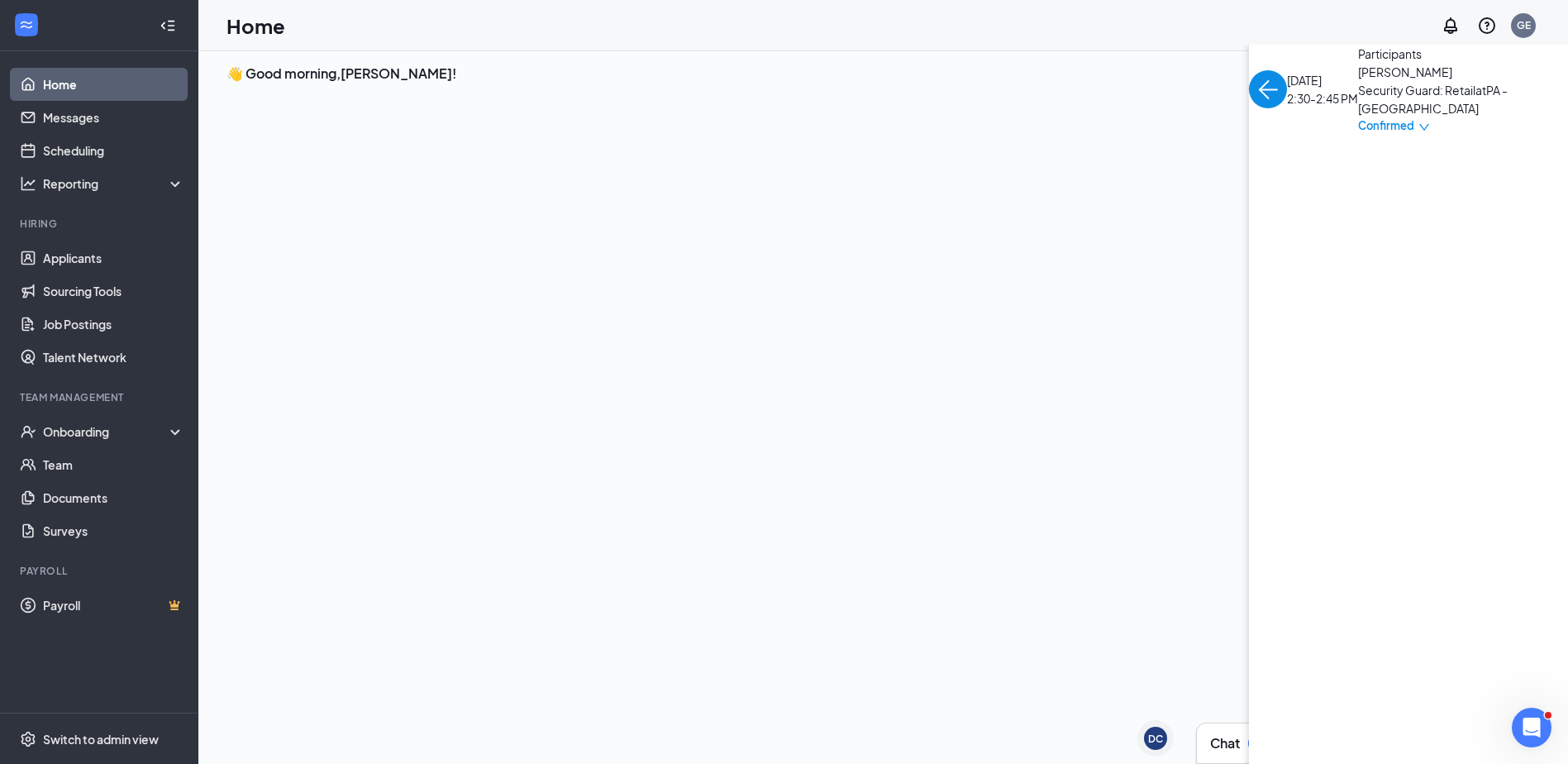
click at [784, 108] on img "back-button" at bounding box center [1268, 89] width 38 height 38
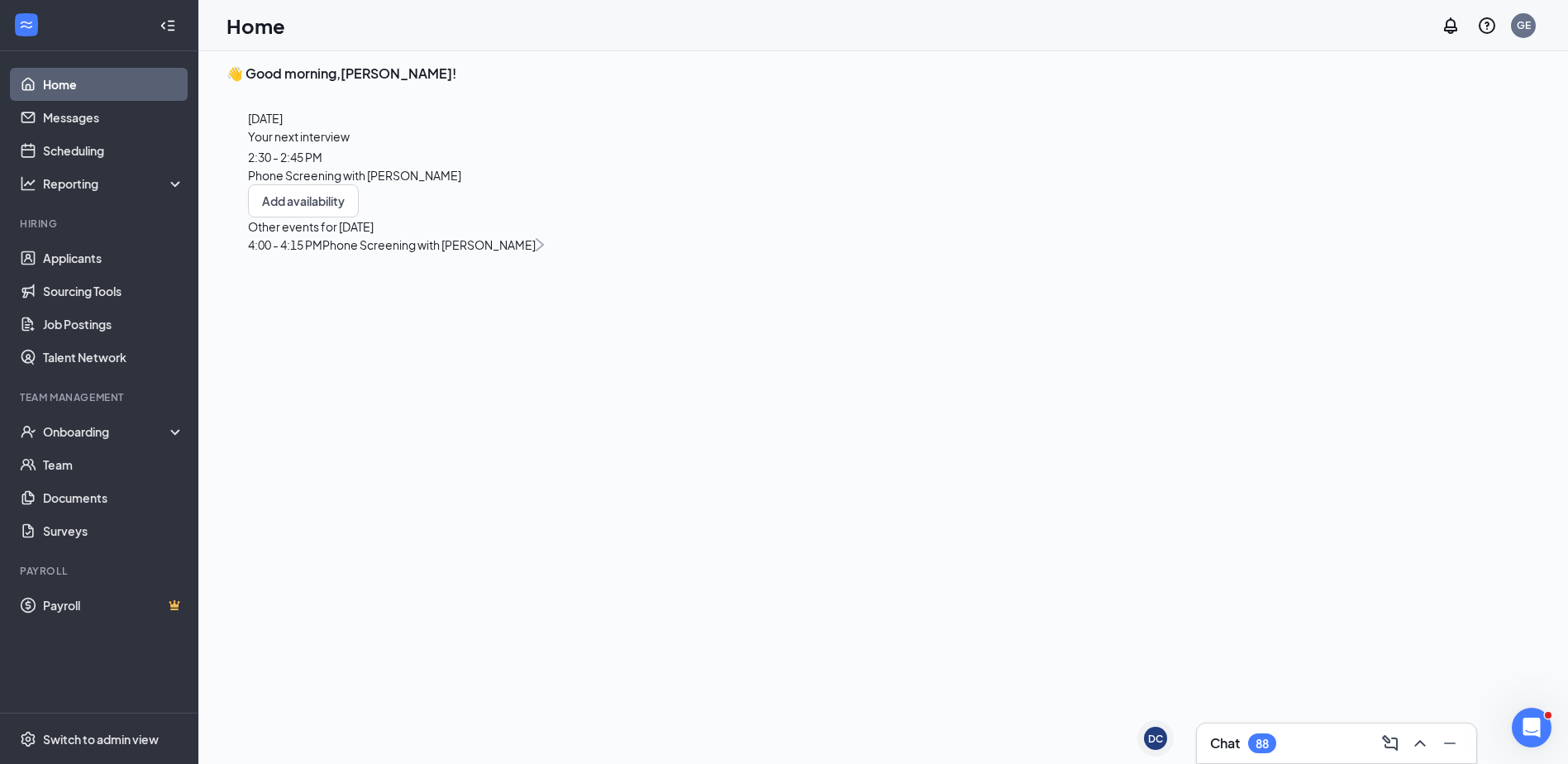
click at [322, 252] on span "Phone Screening with [PERSON_NAME]" at bounding box center [428, 245] width 213 height 15
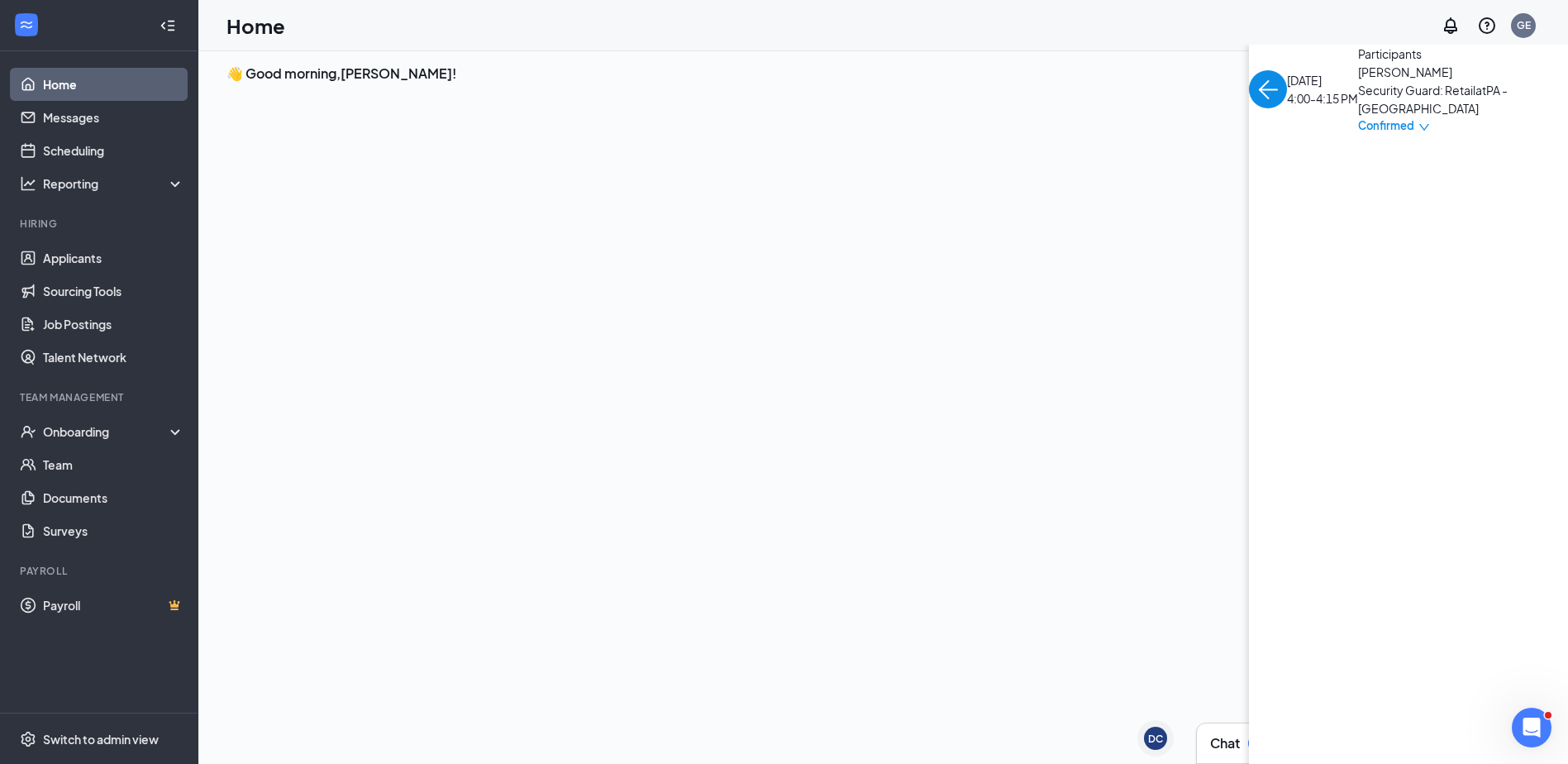
click at [126, 98] on link "Home" at bounding box center [113, 84] width 141 height 33
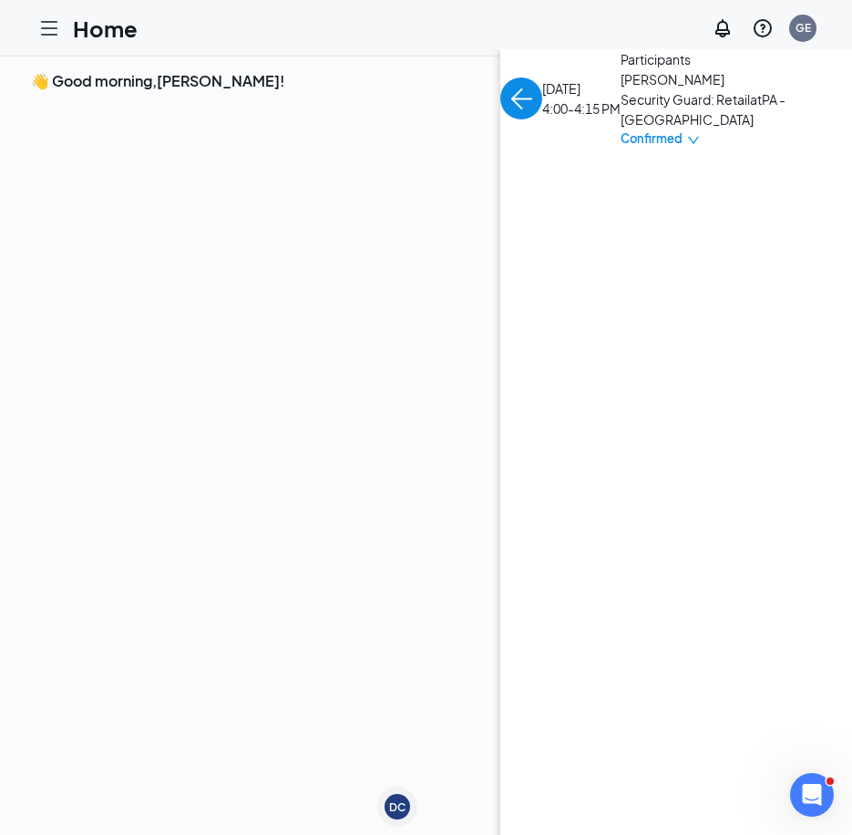
click at [386, 303] on div "Today Your next interview 2:30 - 2:45 PM Phone Screening with EARL CARTER Add a…" at bounding box center [218, 200] width 374 height 218
click at [49, 31] on icon "Hamburger" at bounding box center [49, 28] width 22 height 22
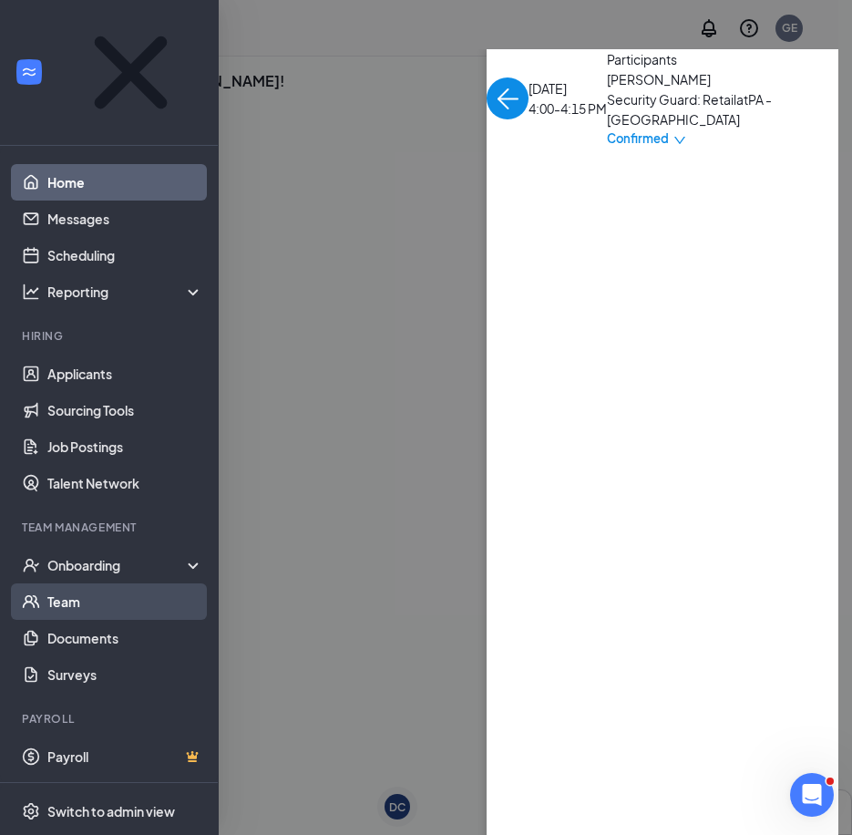
click at [64, 583] on link "Team" at bounding box center [125, 601] width 156 height 36
